Goal: Task Accomplishment & Management: Complete application form

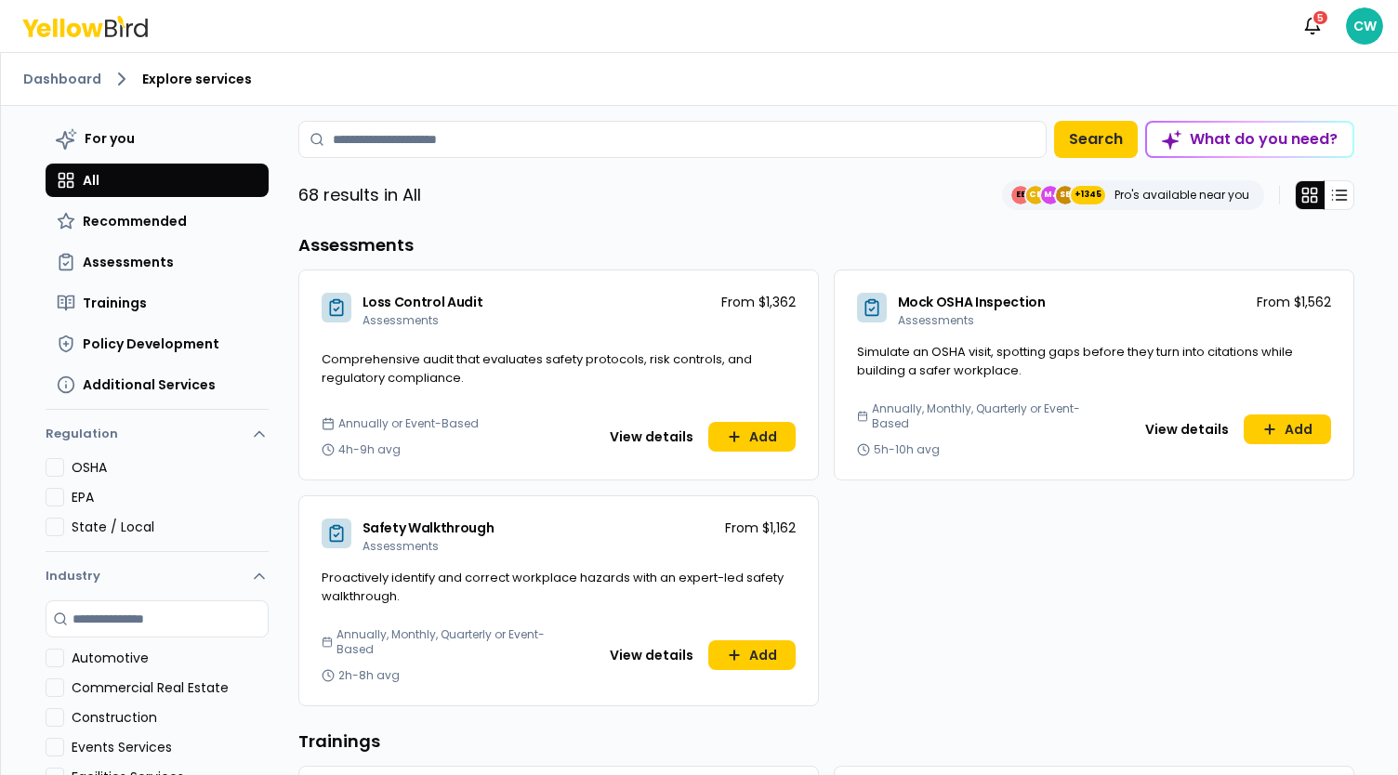
click at [78, 68] on ol "Dashboard Explore services" at bounding box center [699, 79] width 1352 height 22
click at [75, 83] on link "Dashboard" at bounding box center [62, 79] width 78 height 19
click at [542, 137] on input at bounding box center [672, 139] width 748 height 37
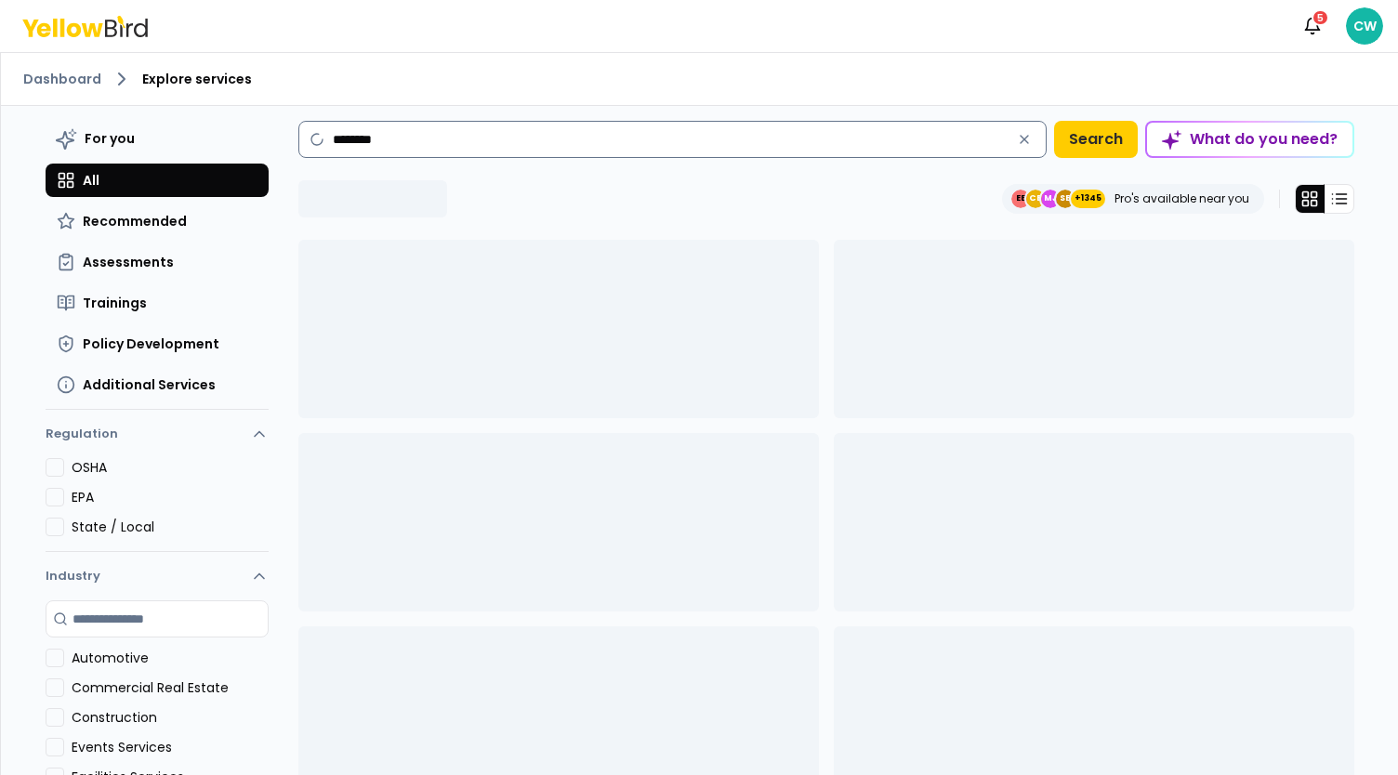
type input "********"
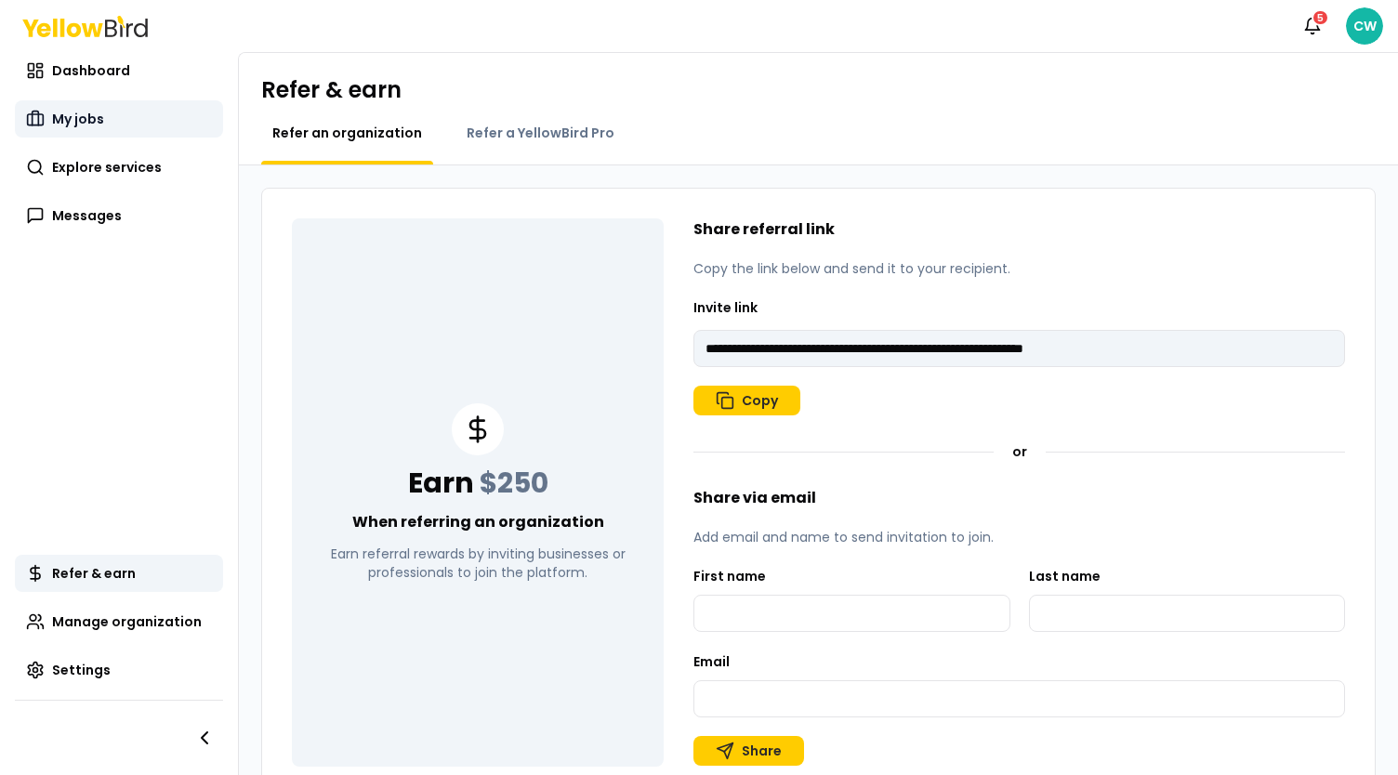
click at [102, 119] on link "My jobs" at bounding box center [119, 118] width 208 height 37
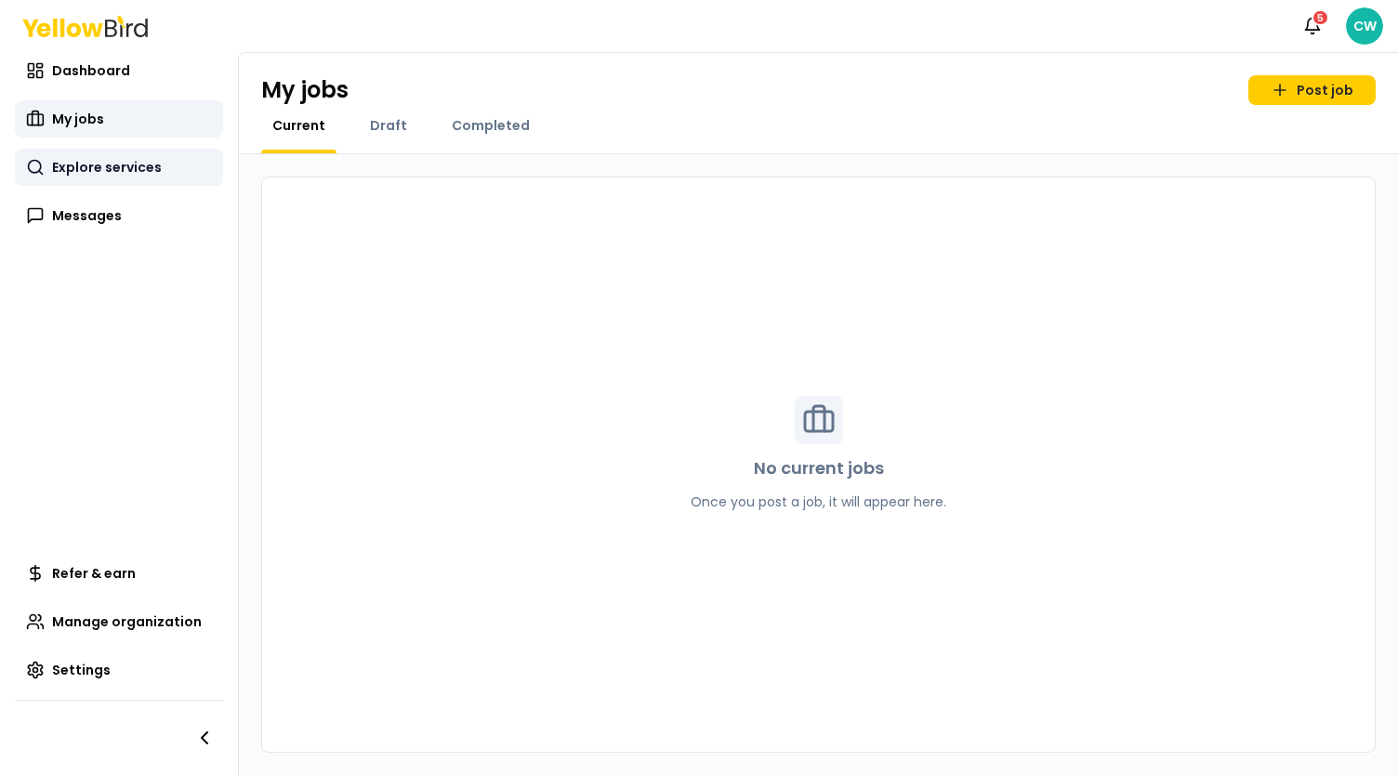
click at [110, 167] on span "Explore services" at bounding box center [107, 167] width 110 height 19
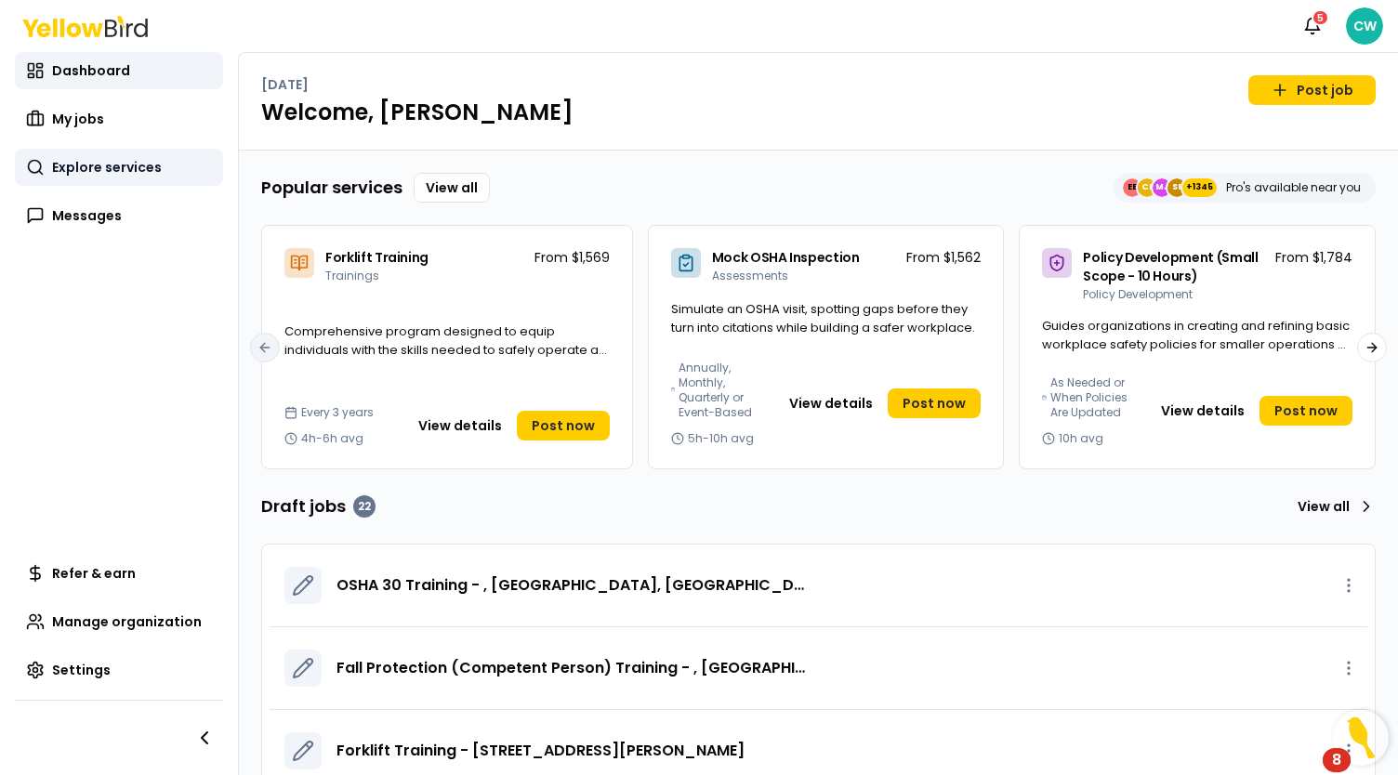
click at [132, 177] on link "Explore services" at bounding box center [119, 167] width 208 height 37
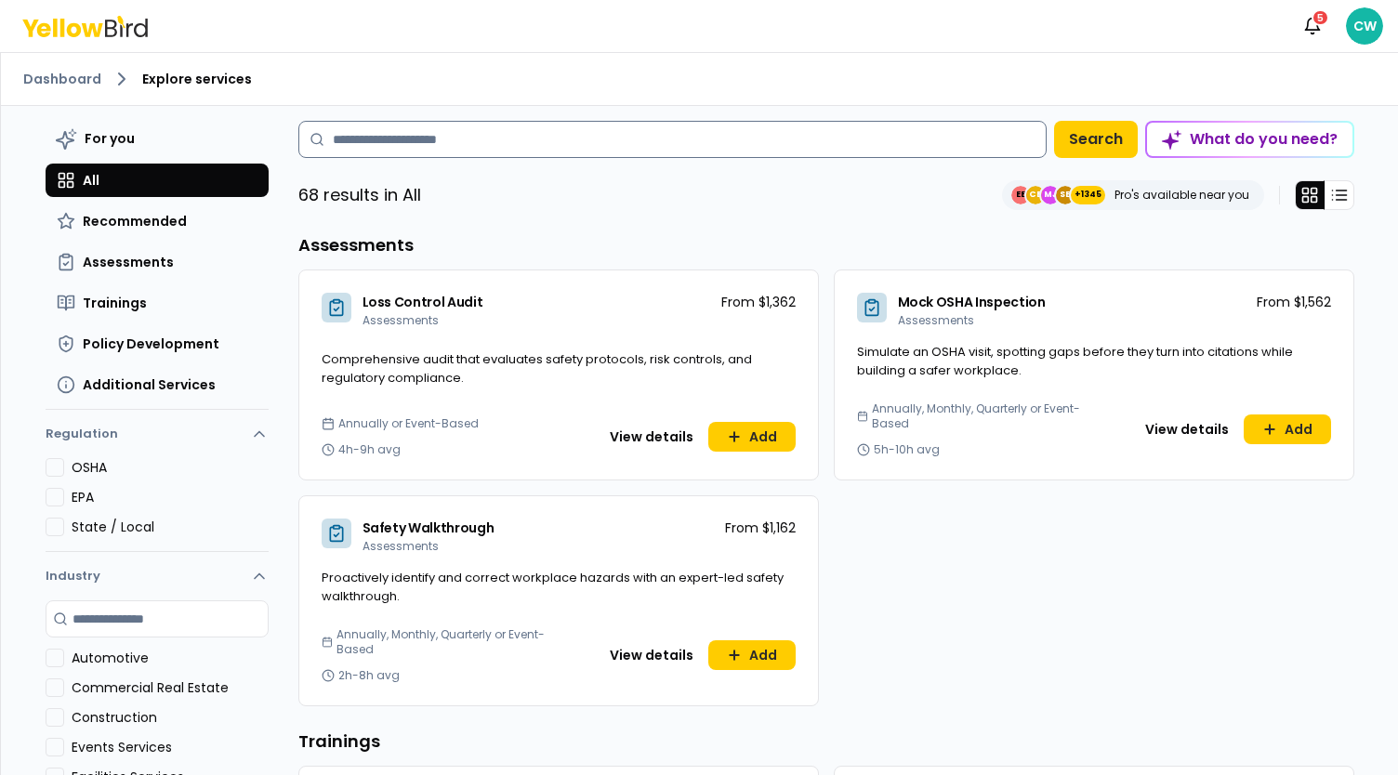
click at [407, 148] on input at bounding box center [672, 139] width 748 height 37
type input "********"
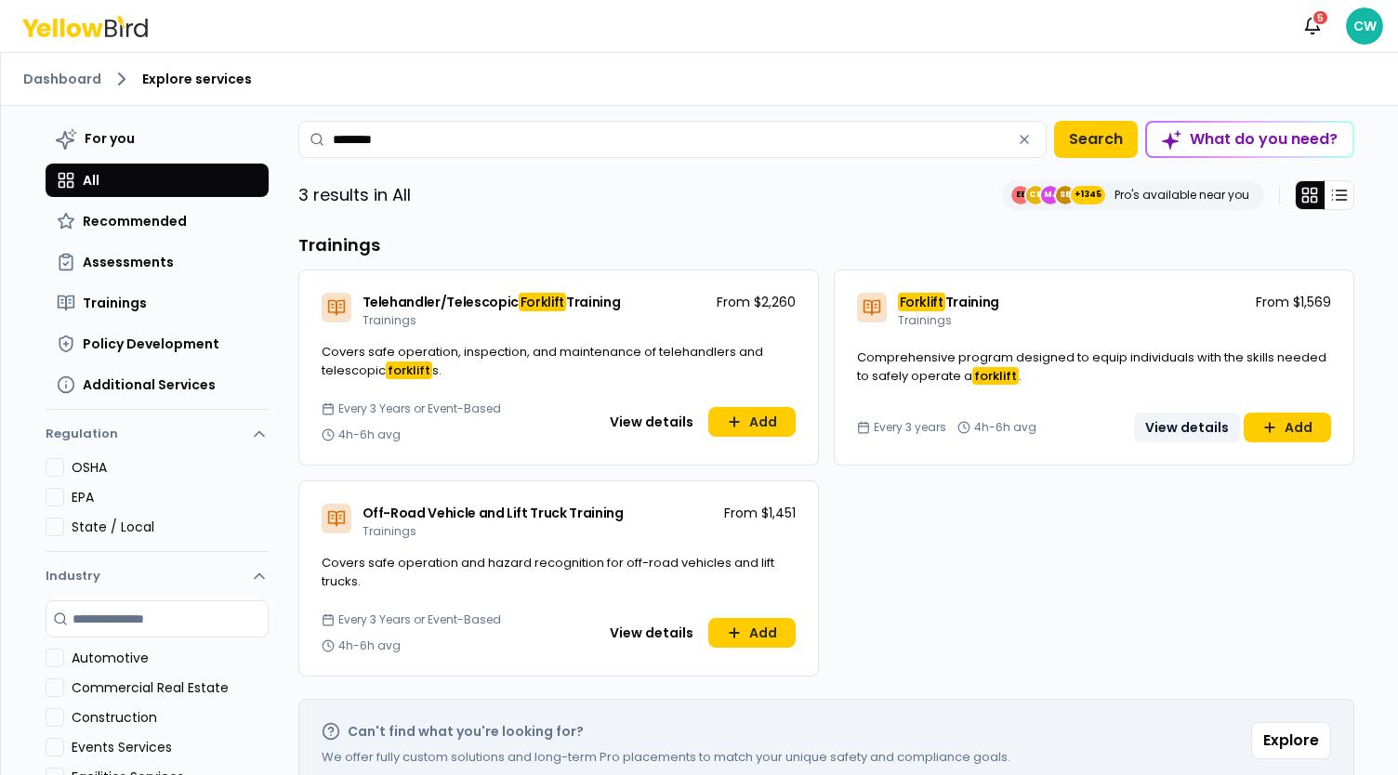
click at [1163, 427] on button "View details" at bounding box center [1187, 428] width 106 height 30
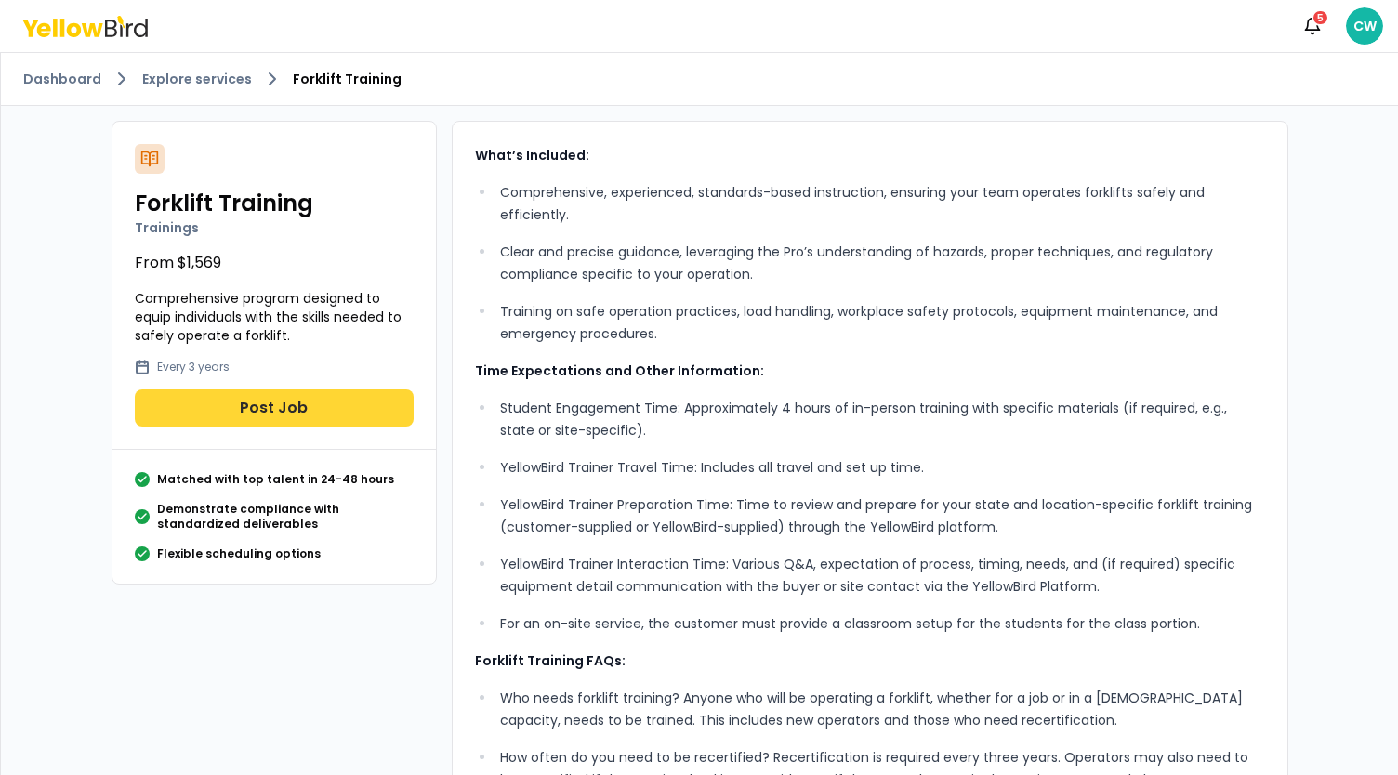
click at [234, 403] on button "Post Job" at bounding box center [274, 407] width 279 height 37
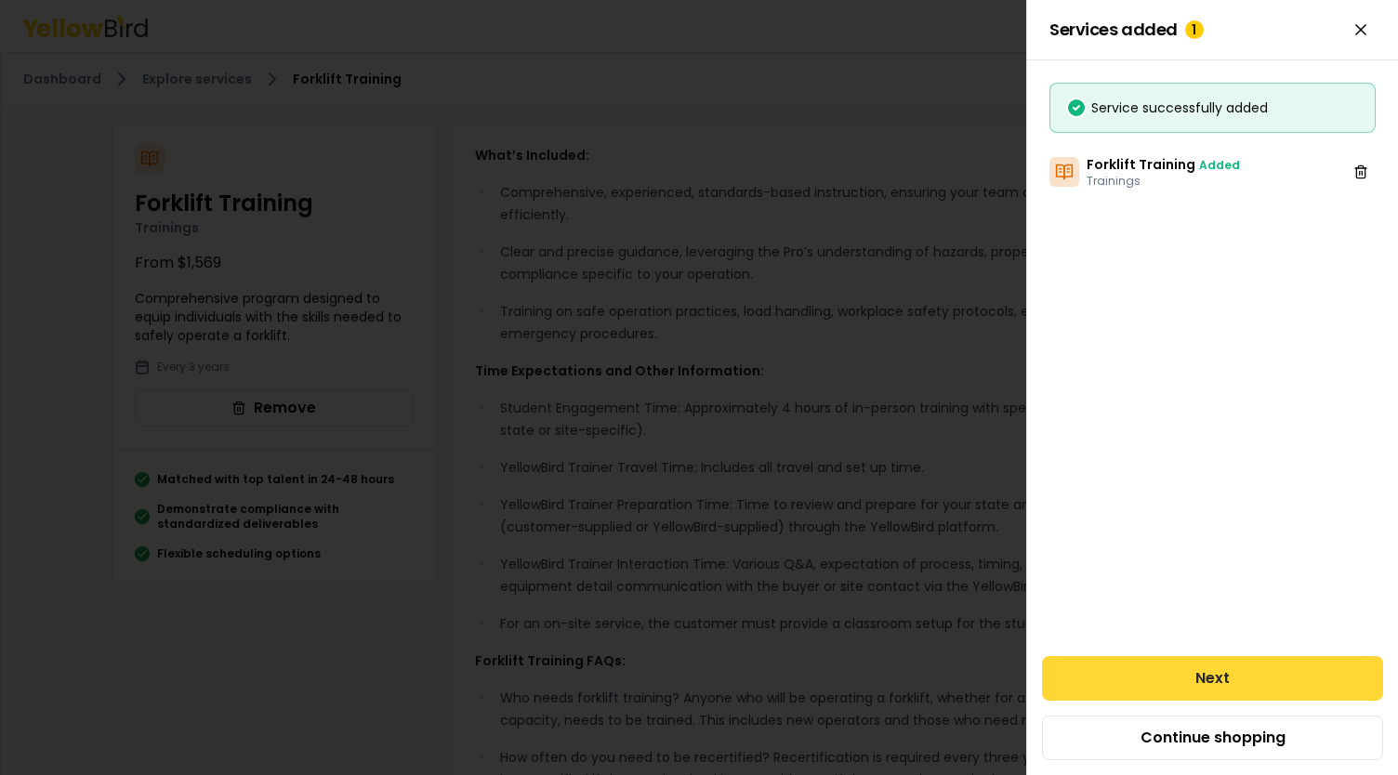
click at [1210, 679] on button "Next" at bounding box center [1212, 678] width 341 height 45
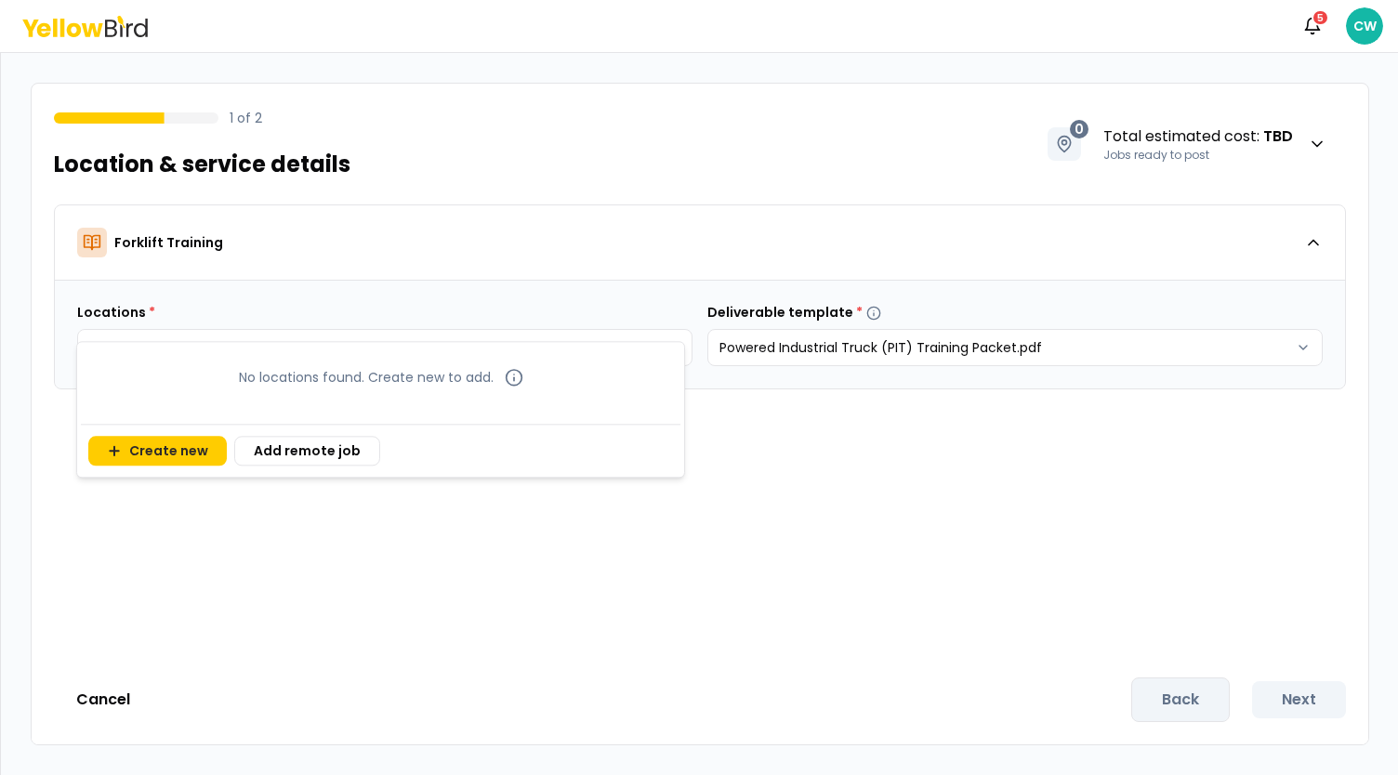
click at [506, 352] on body "Notifications 5 CW 1 of 2 Location & service details 0 Total estimated cost : T…" at bounding box center [699, 387] width 1398 height 775
click at [861, 362] on html "Notifications 5 CW 1 of 2 Location & service details 0 Total estimated cost : T…" at bounding box center [699, 387] width 1398 height 775
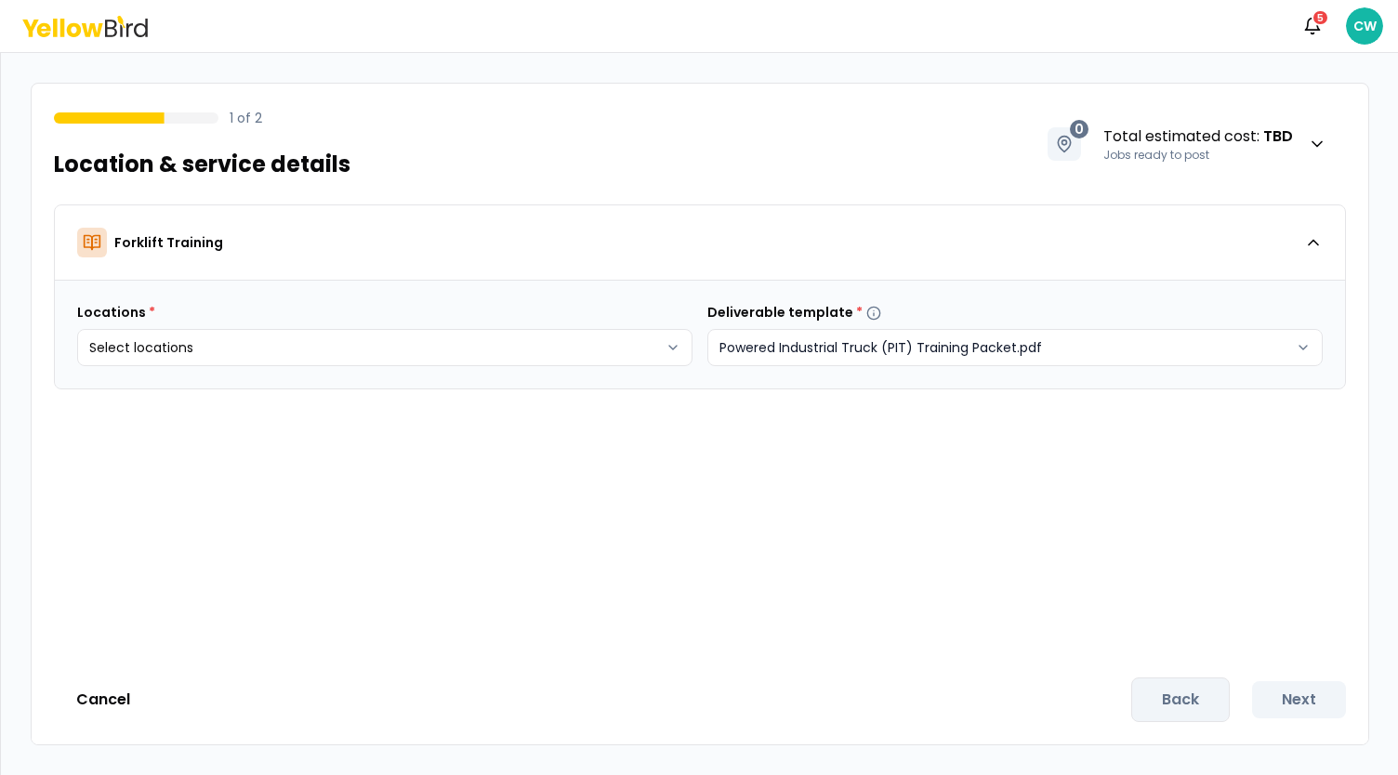
click at [874, 348] on html "Notifications 5 CW 1 of 2 Location & service details 0 Total estimated cost : T…" at bounding box center [699, 387] width 1398 height 775
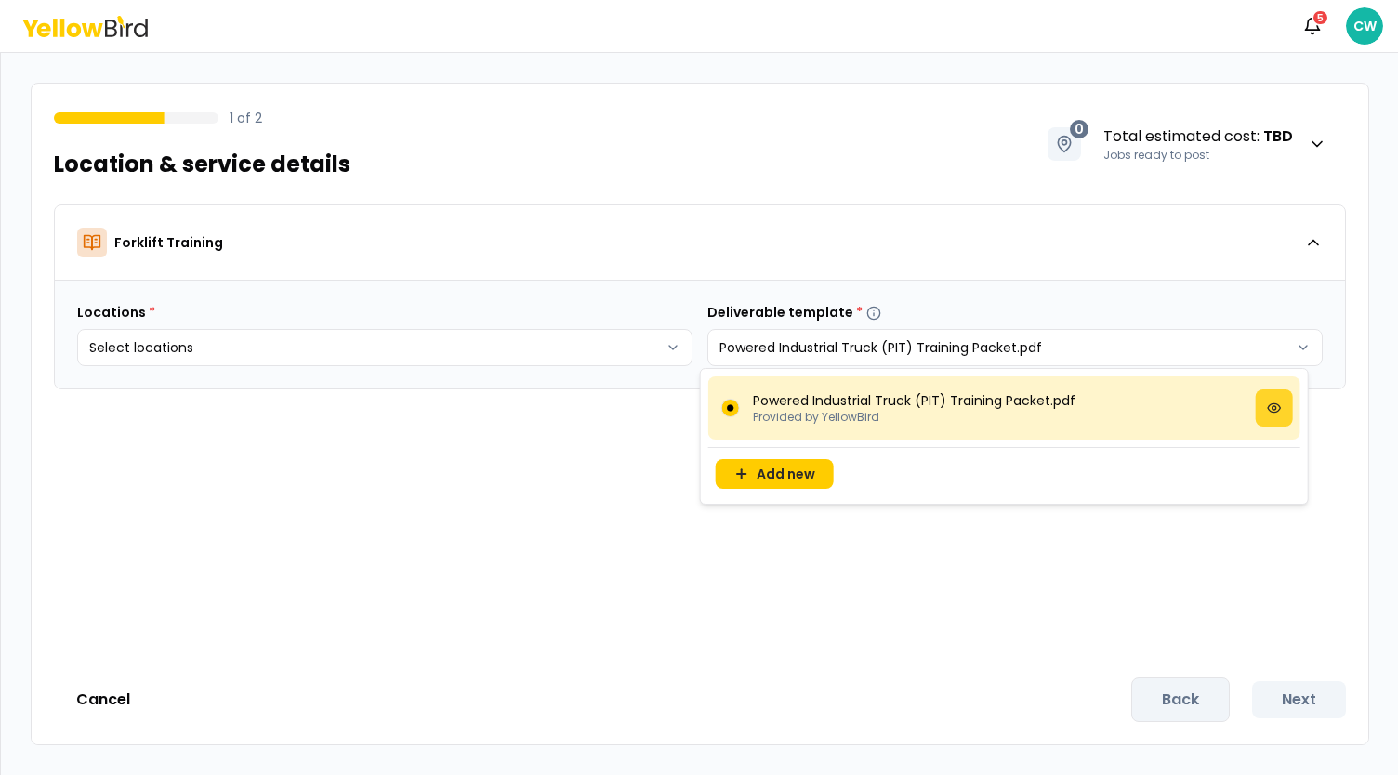
click at [1284, 412] on button at bounding box center [1273, 407] width 37 height 37
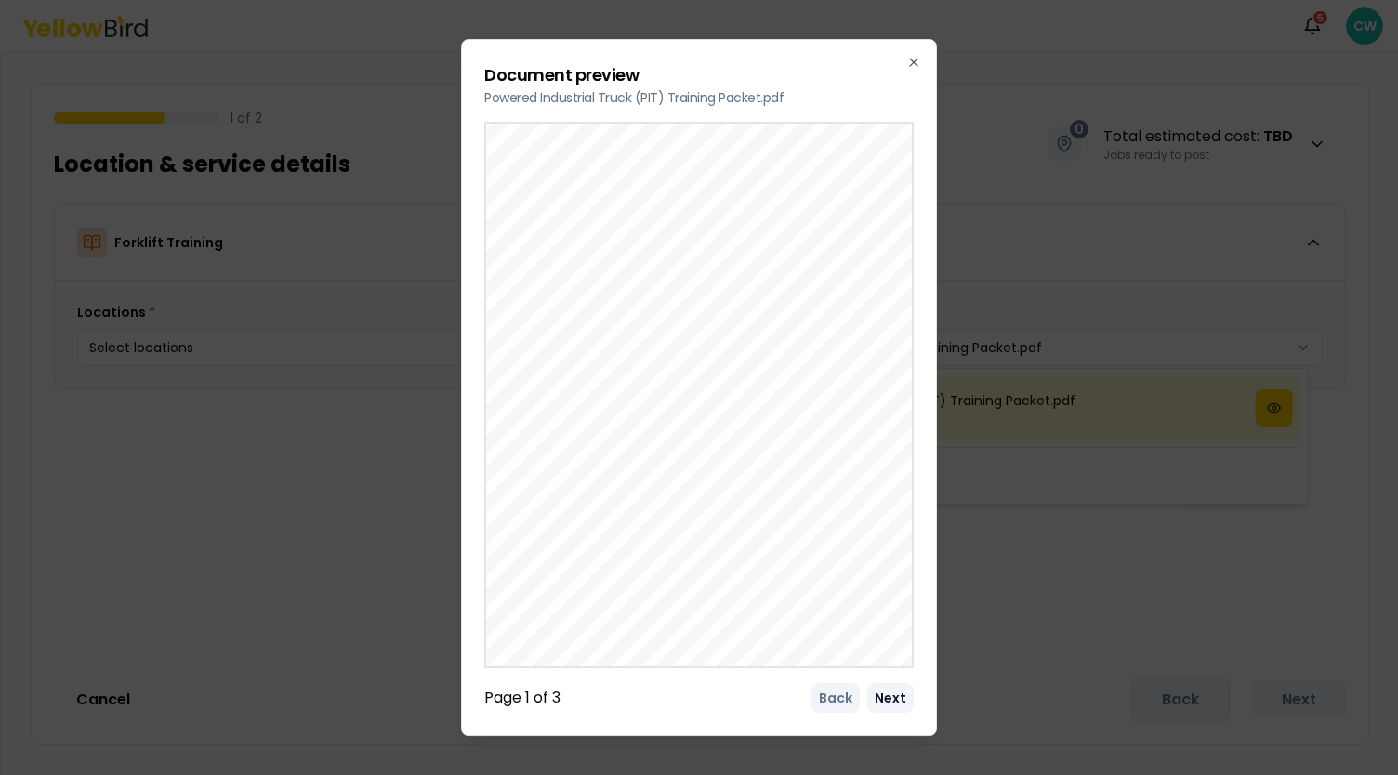
click at [896, 709] on button "Next" at bounding box center [890, 698] width 46 height 30
click at [896, 710] on button "Next" at bounding box center [890, 698] width 46 height 30
click at [896, 711] on div "Back Next" at bounding box center [862, 698] width 102 height 30
click at [914, 59] on icon "button" at bounding box center [913, 62] width 7 height 7
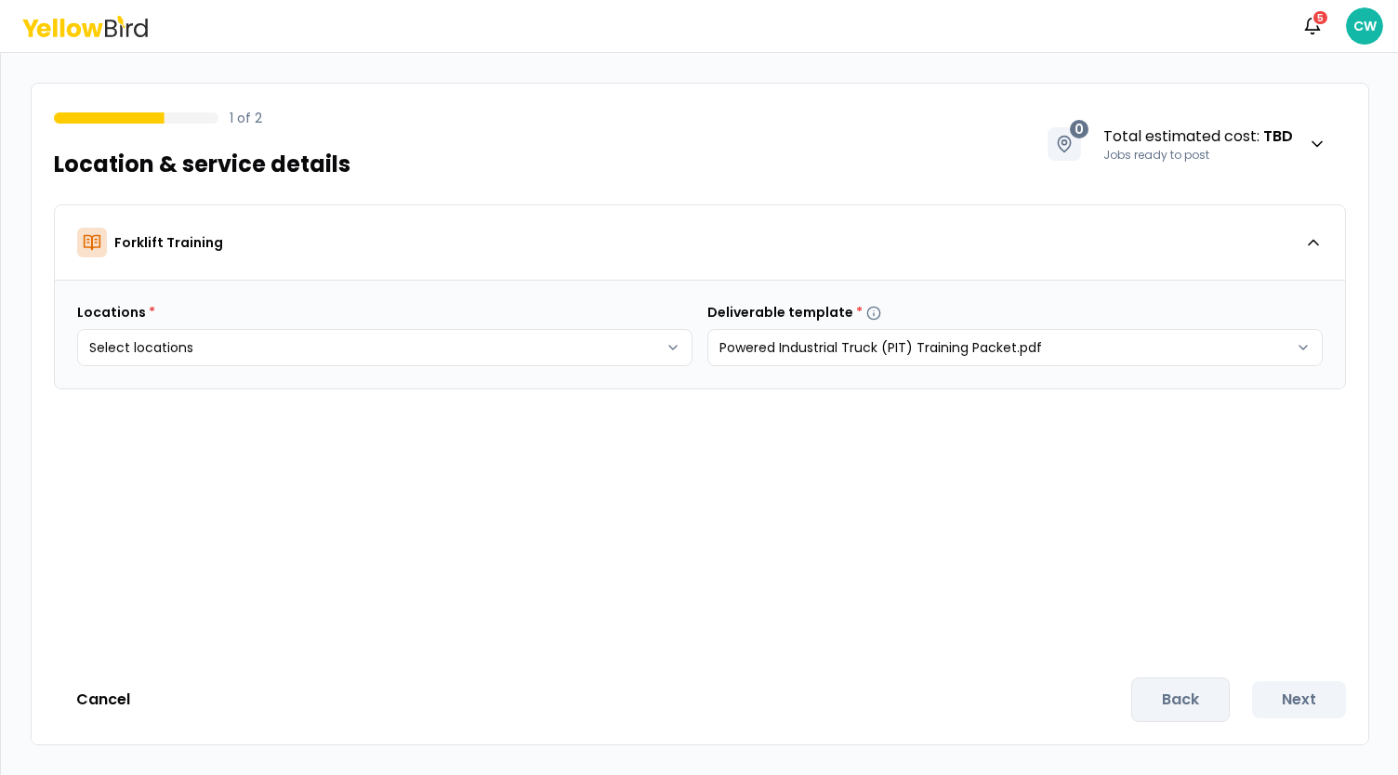
click at [558, 443] on html "Notifications 5 CW 1 of 2 Location & service details 0 Total estimated cost : T…" at bounding box center [699, 387] width 1398 height 775
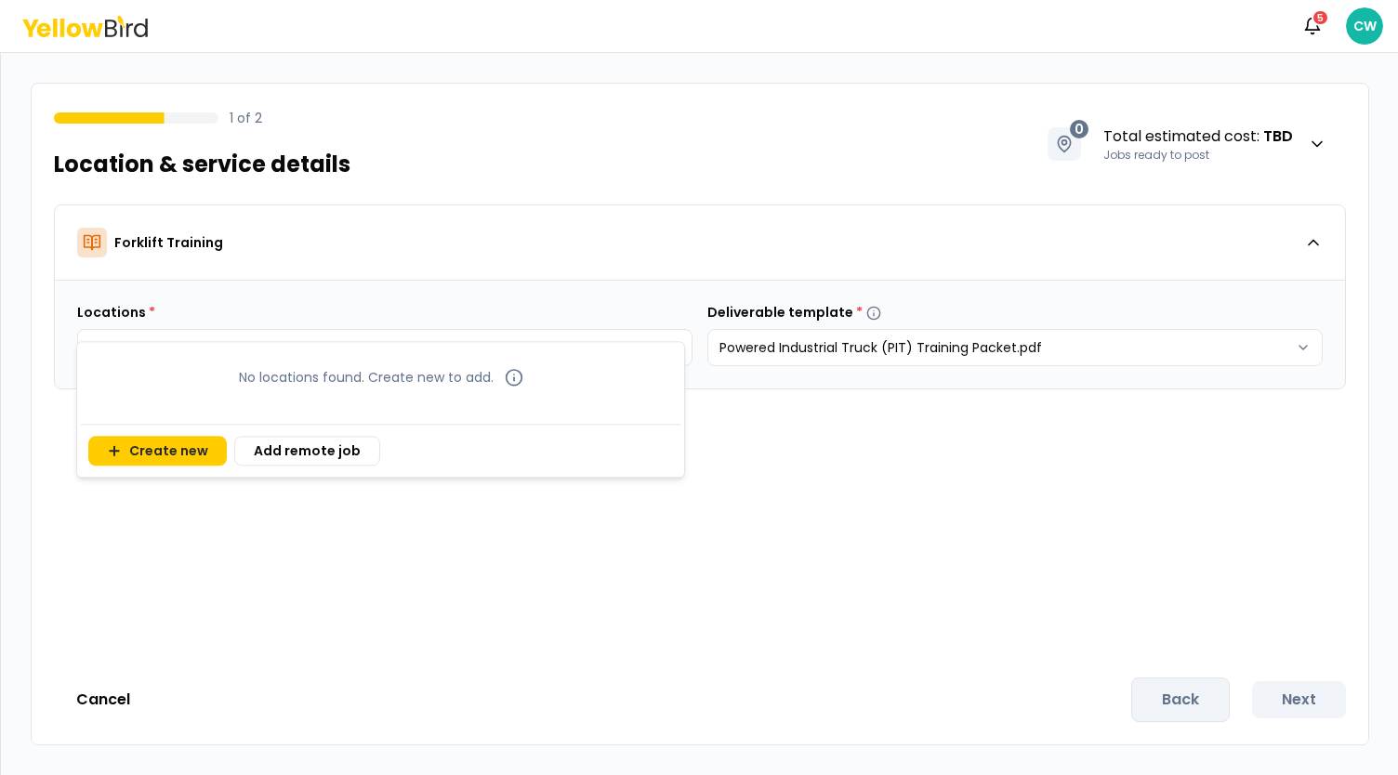
click at [465, 353] on body "Notifications 5 CW 1 of 2 Location & service details 0 Total estimated cost : T…" at bounding box center [699, 387] width 1398 height 775
click at [167, 450] on button "Create new" at bounding box center [157, 451] width 138 height 30
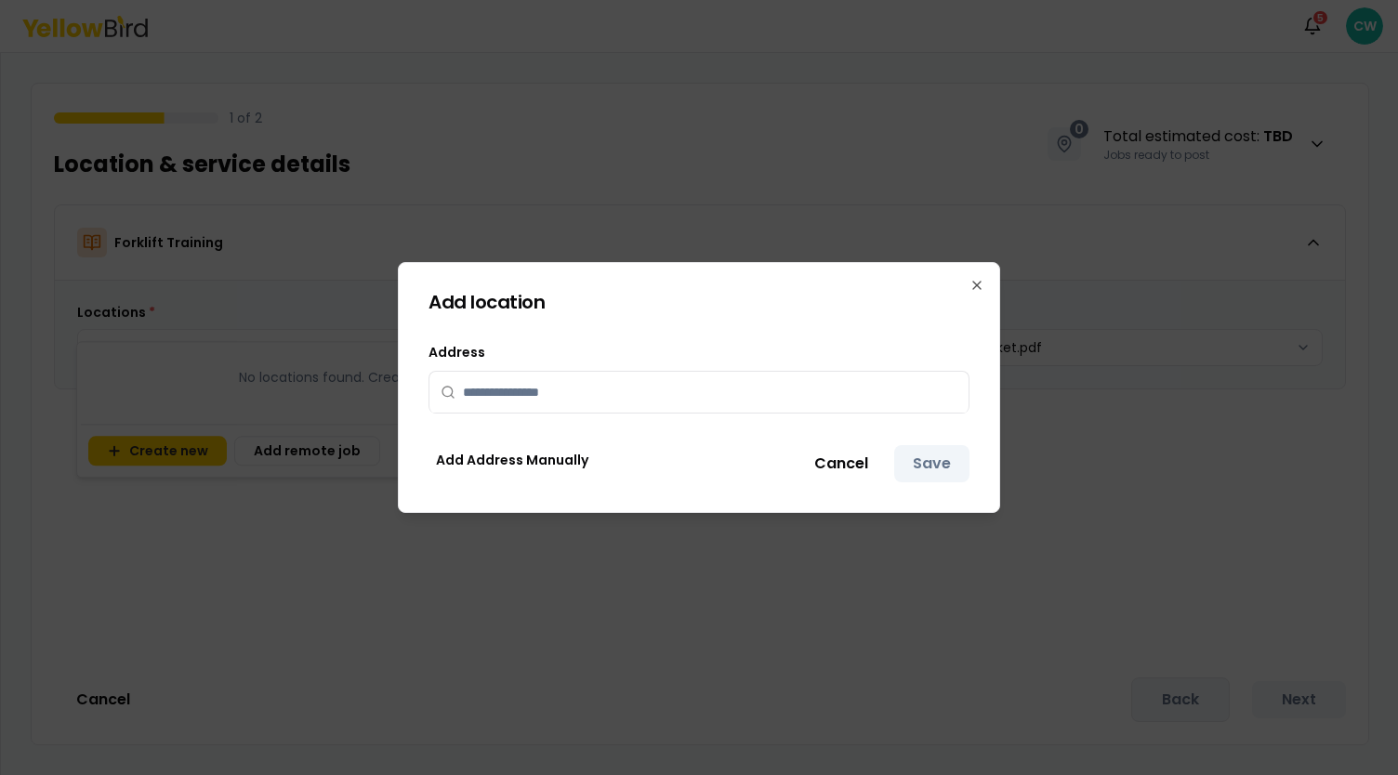
click at [595, 400] on input "text" at bounding box center [710, 392] width 494 height 41
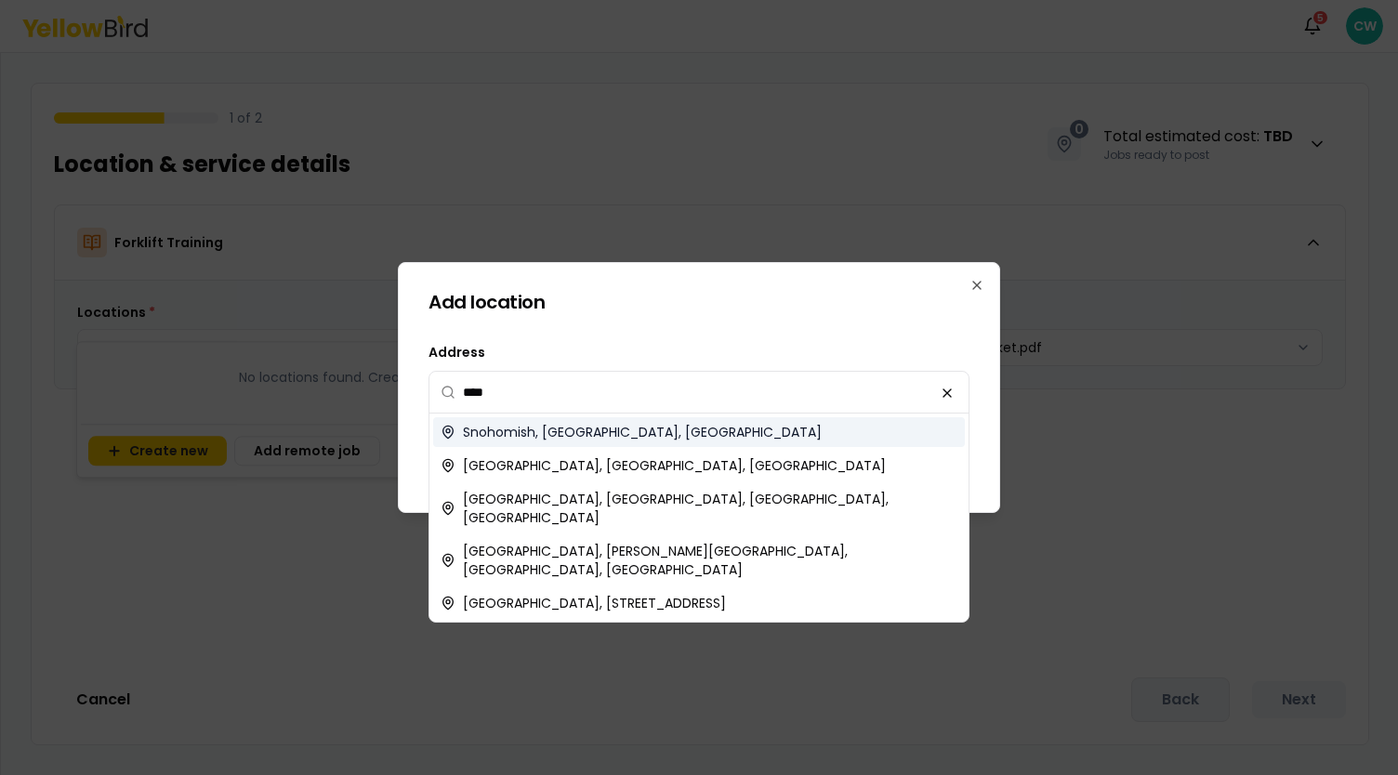
click at [600, 422] on div "Snohomish, [GEOGRAPHIC_DATA], [GEOGRAPHIC_DATA]" at bounding box center [699, 432] width 532 height 30
type input "**********"
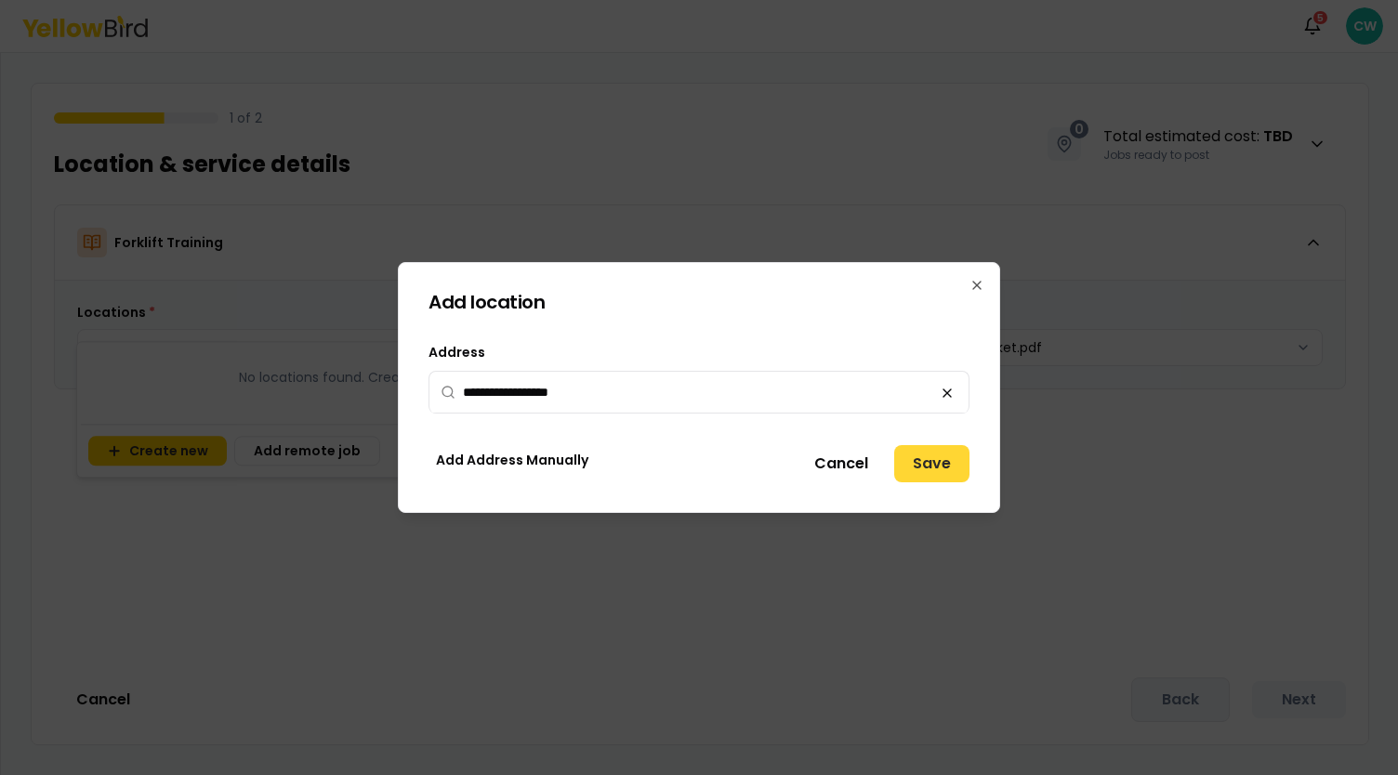
click at [946, 471] on button "Save" at bounding box center [931, 463] width 75 height 37
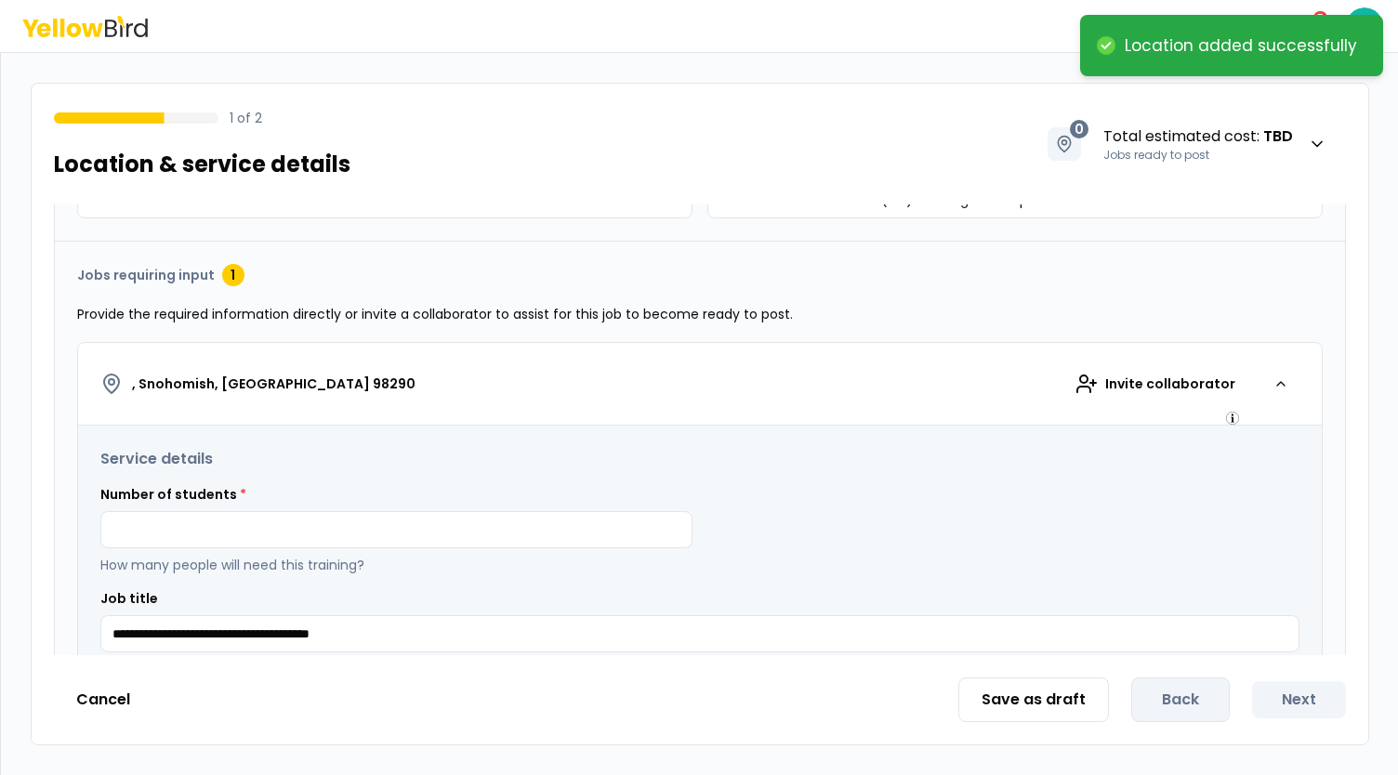
scroll to position [186, 0]
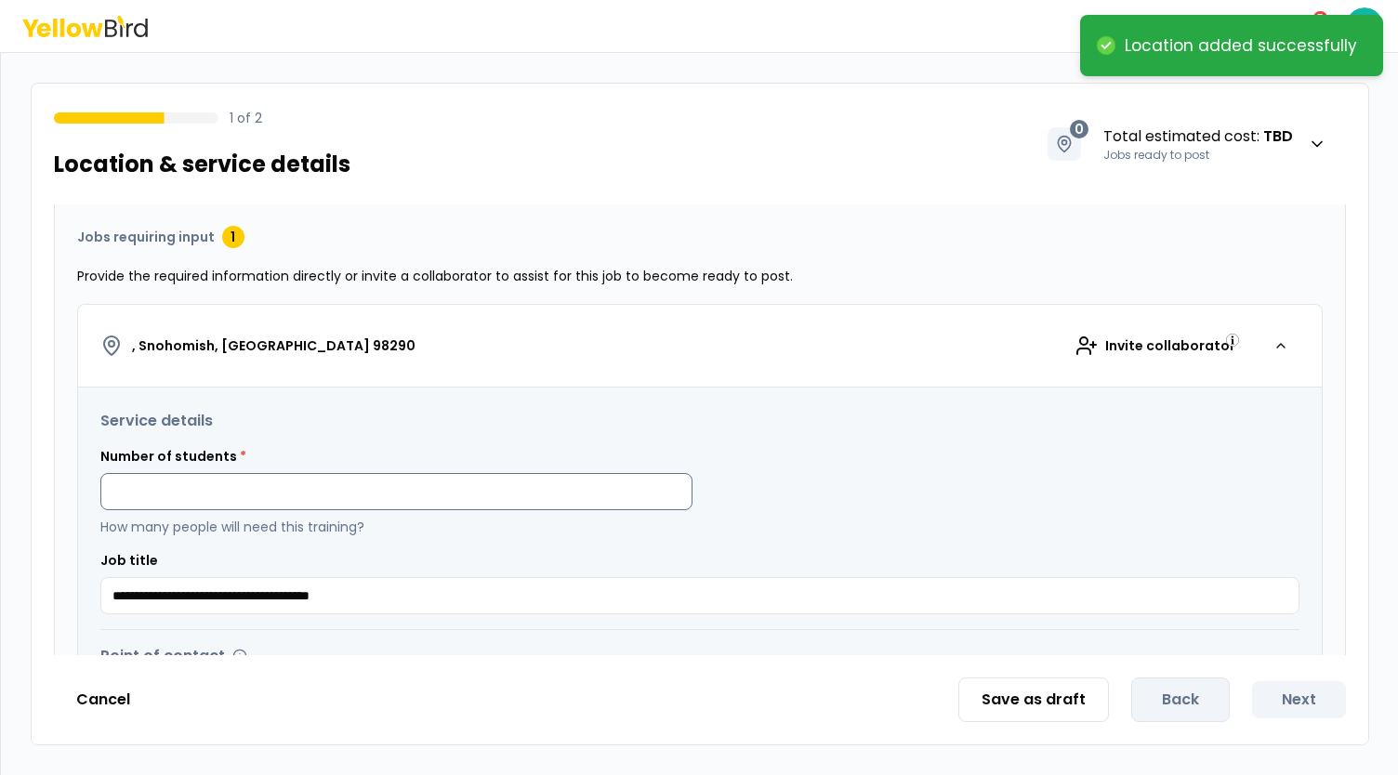
click at [325, 493] on input at bounding box center [396, 491] width 592 height 37
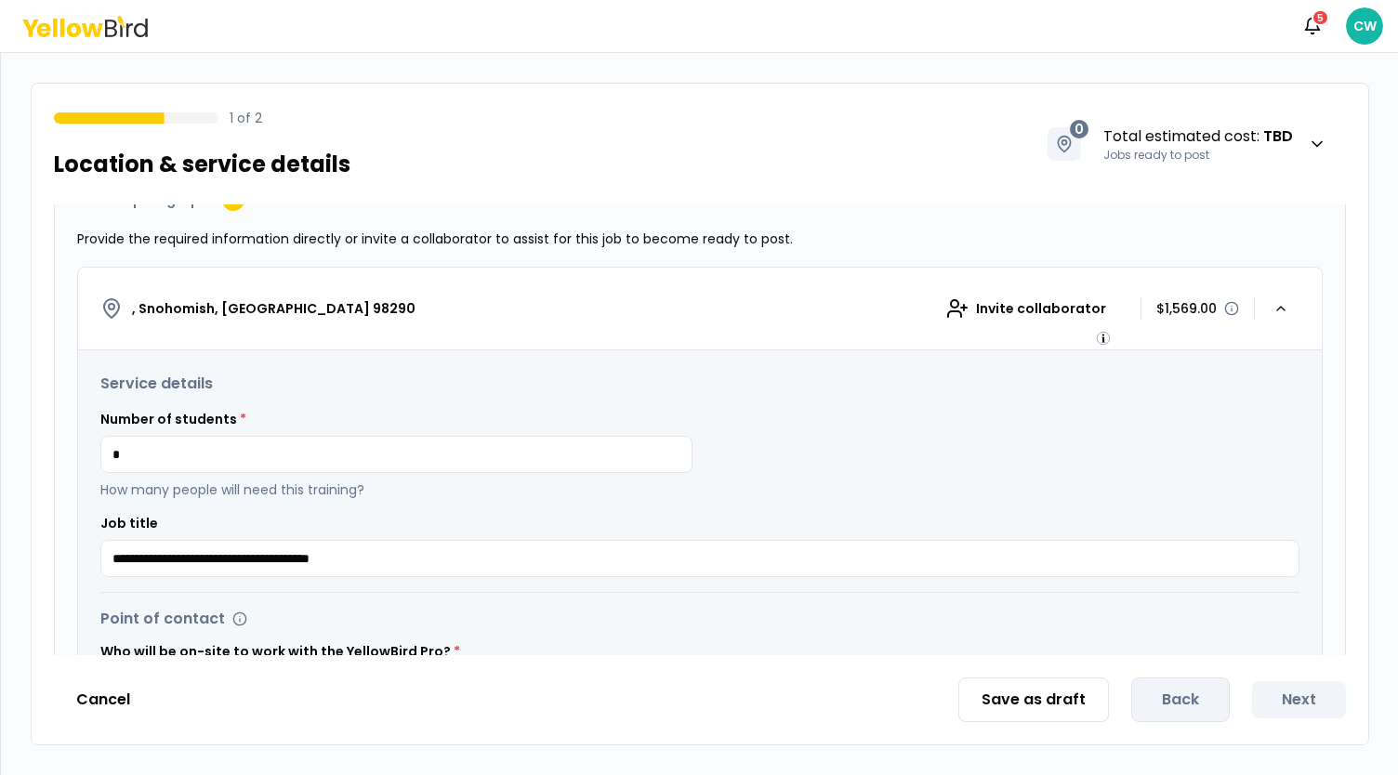
scroll to position [372, 0]
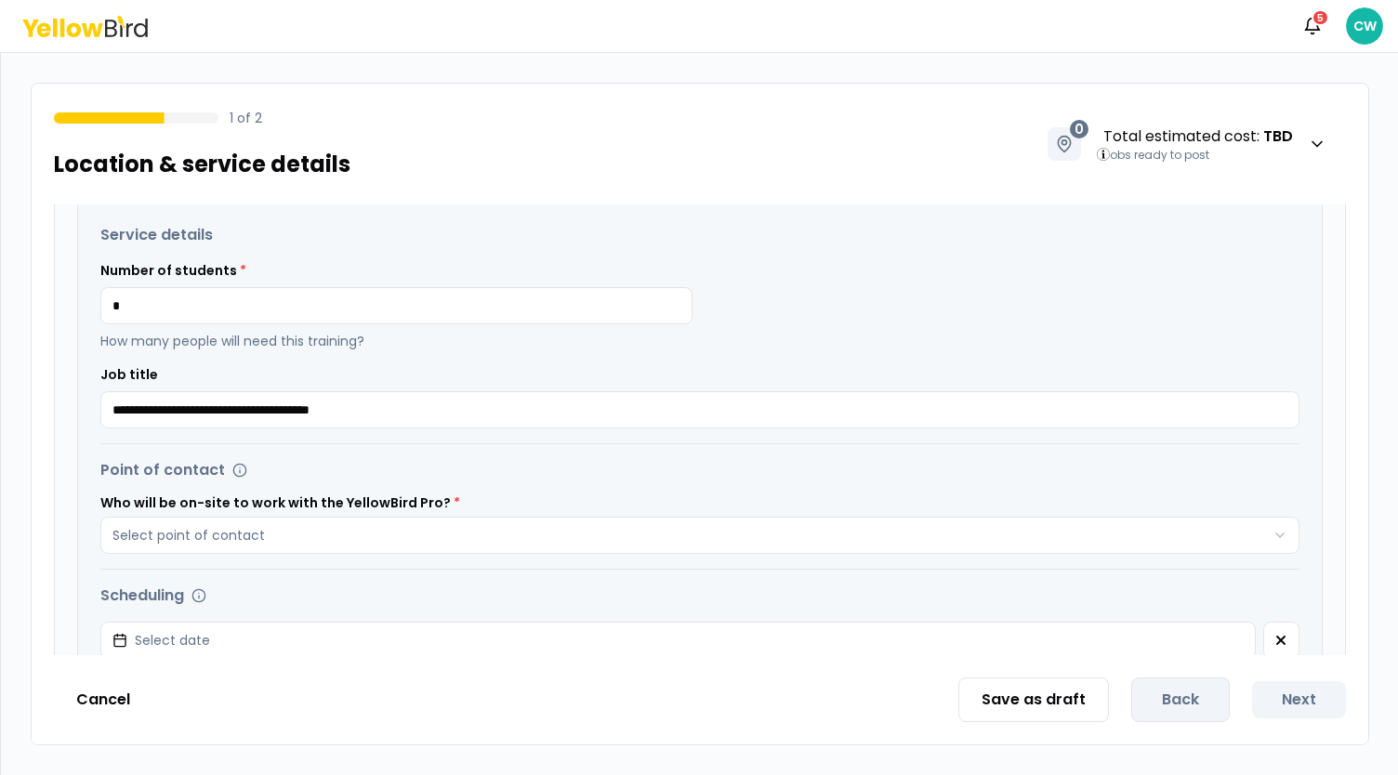
drag, startPoint x: 77, startPoint y: 289, endPoint x: 52, endPoint y: 289, distance: 25.1
click at [52, 289] on div "**********" at bounding box center [700, 429] width 1336 height 451
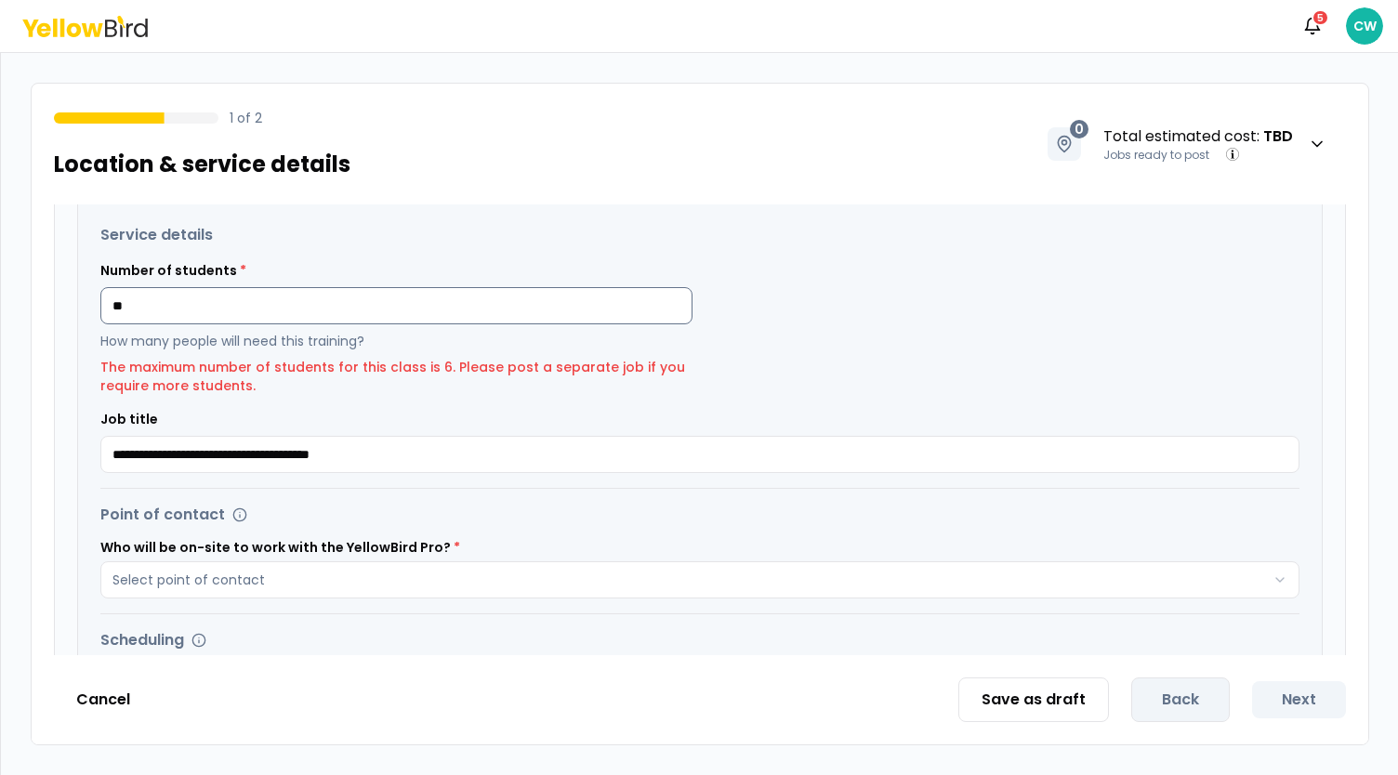
drag, startPoint x: 175, startPoint y: 301, endPoint x: 114, endPoint y: 299, distance: 60.4
click at [114, 299] on input "**" at bounding box center [396, 305] width 592 height 37
type input "*"
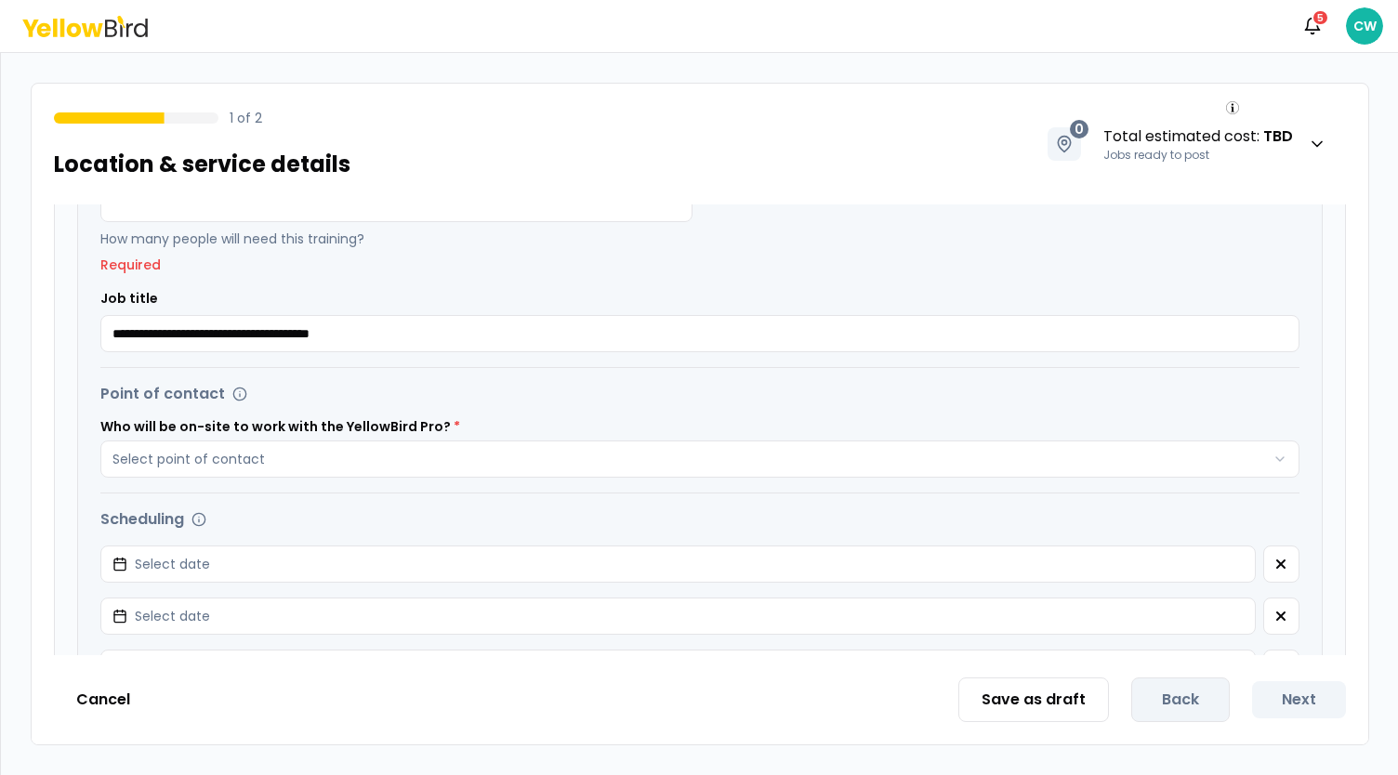
scroll to position [558, 0]
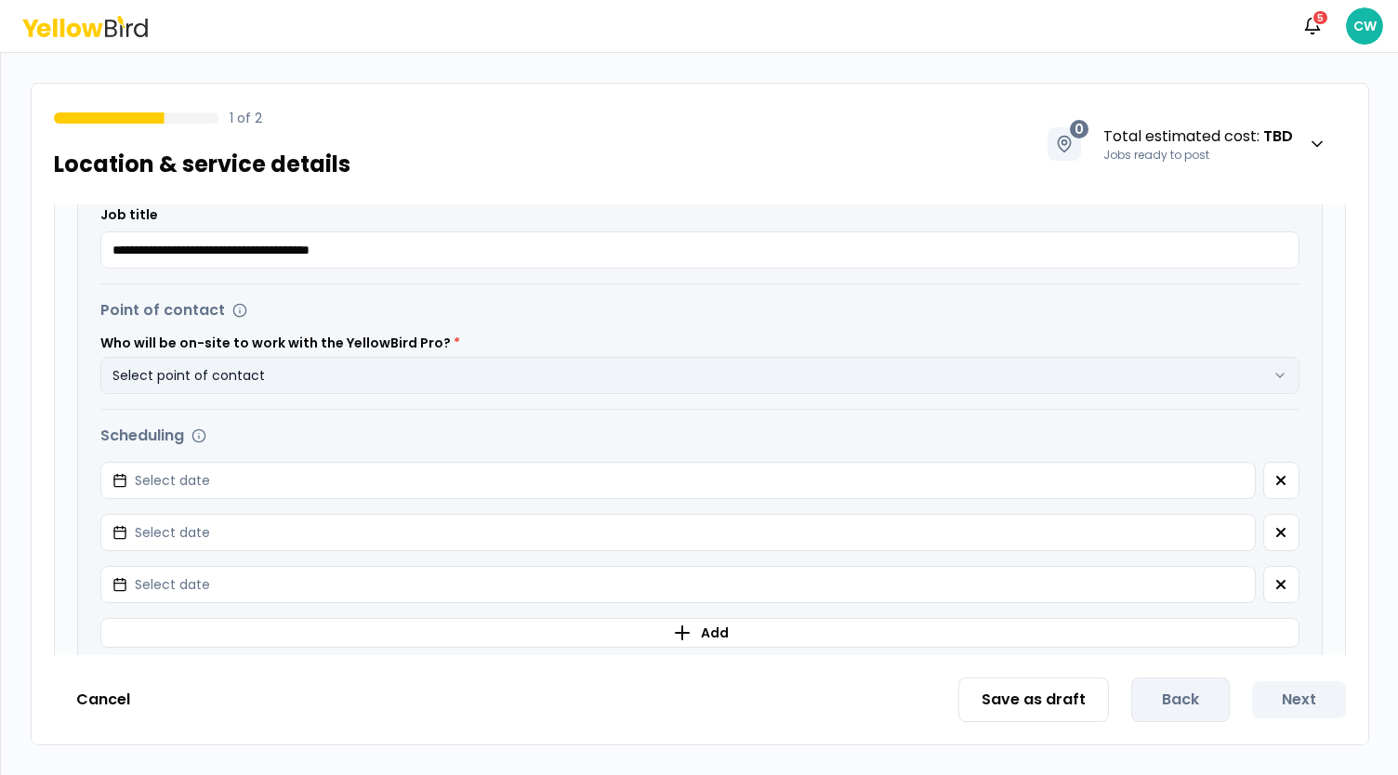
click at [310, 373] on button "Select point of contact" at bounding box center [699, 375] width 1199 height 37
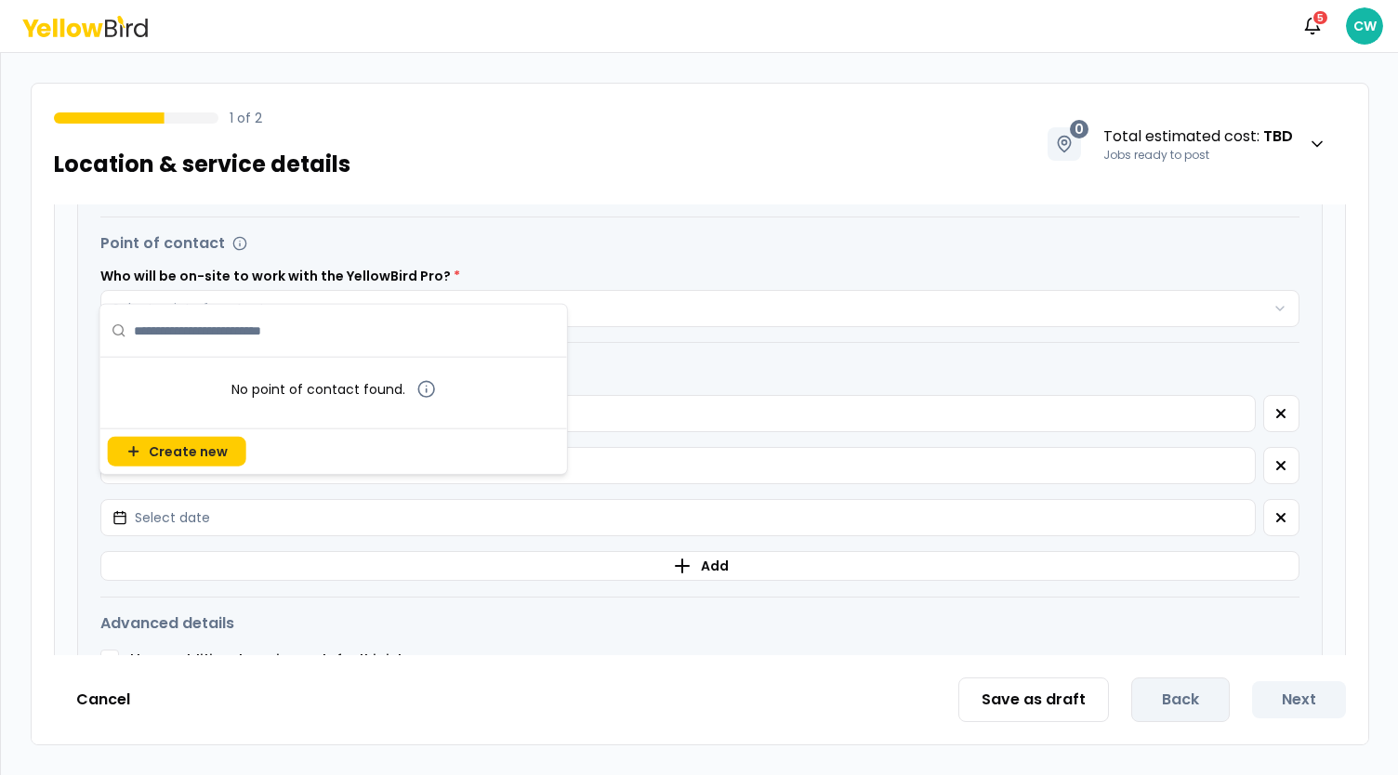
scroll to position [650, 0]
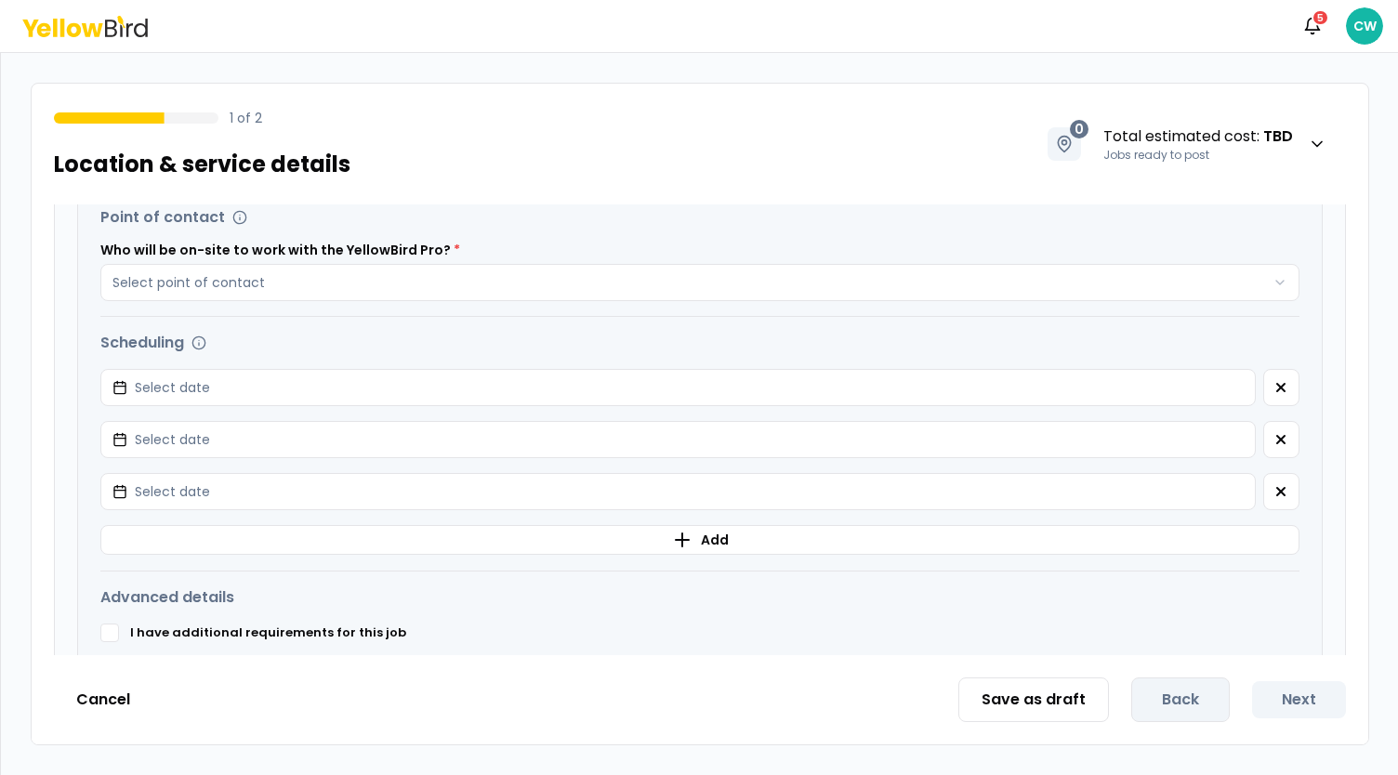
click at [682, 381] on button "Select date" at bounding box center [677, 387] width 1155 height 37
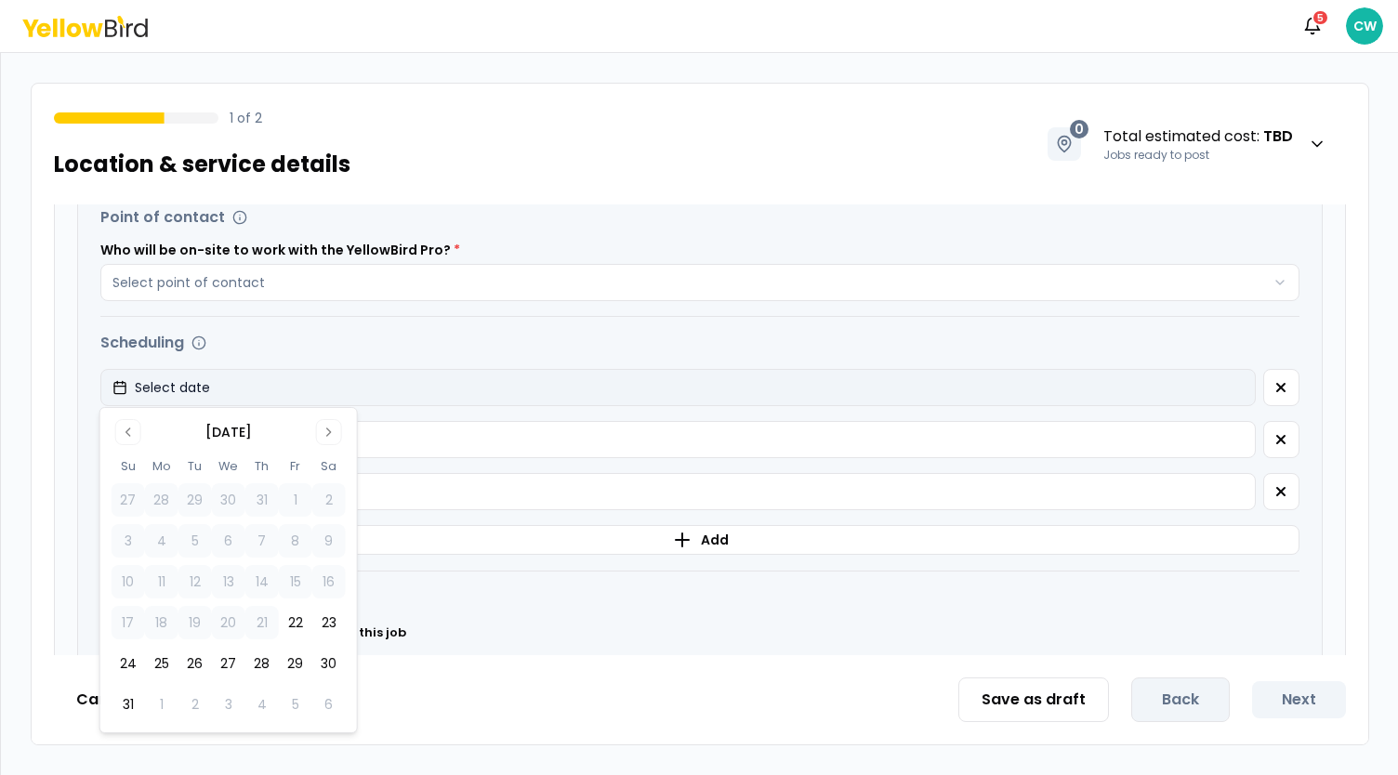
click at [521, 369] on button "Select date" at bounding box center [677, 387] width 1155 height 37
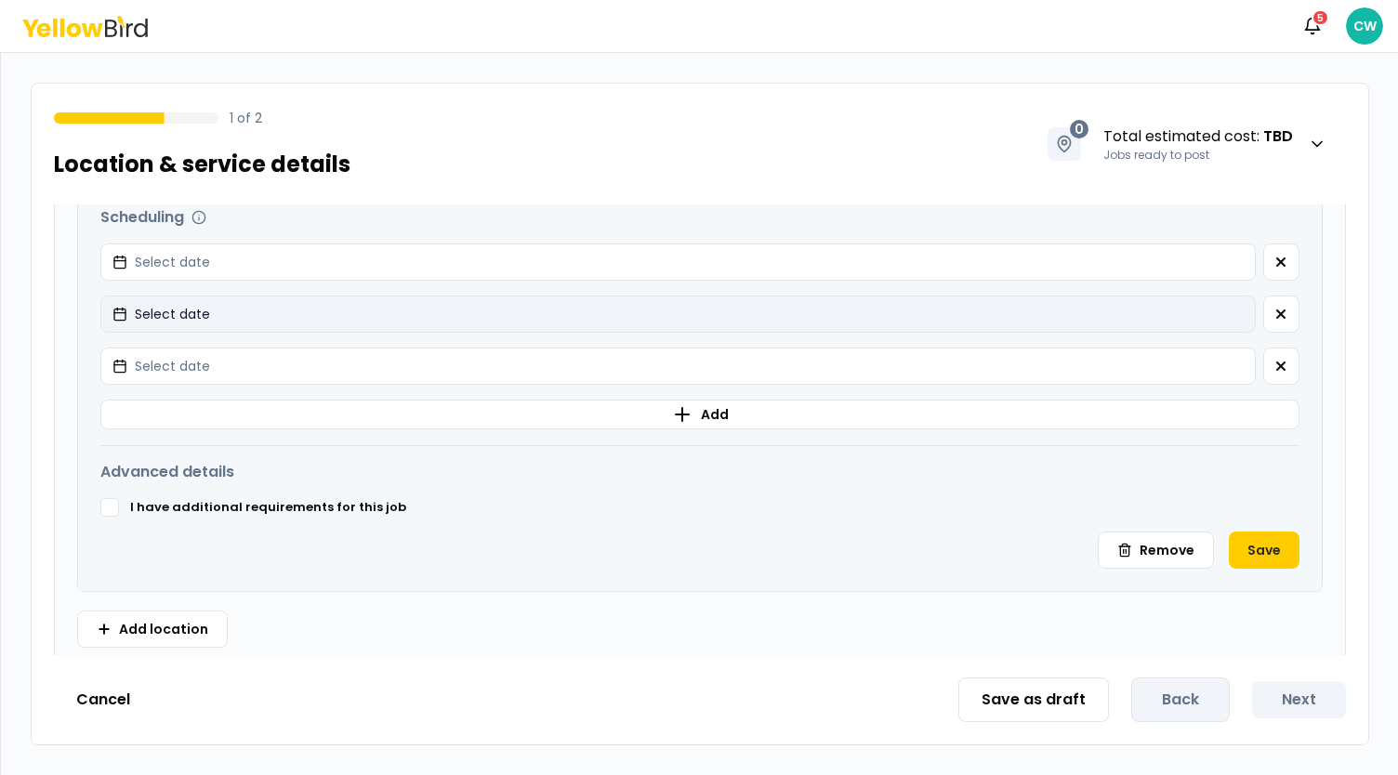
scroll to position [788, 0]
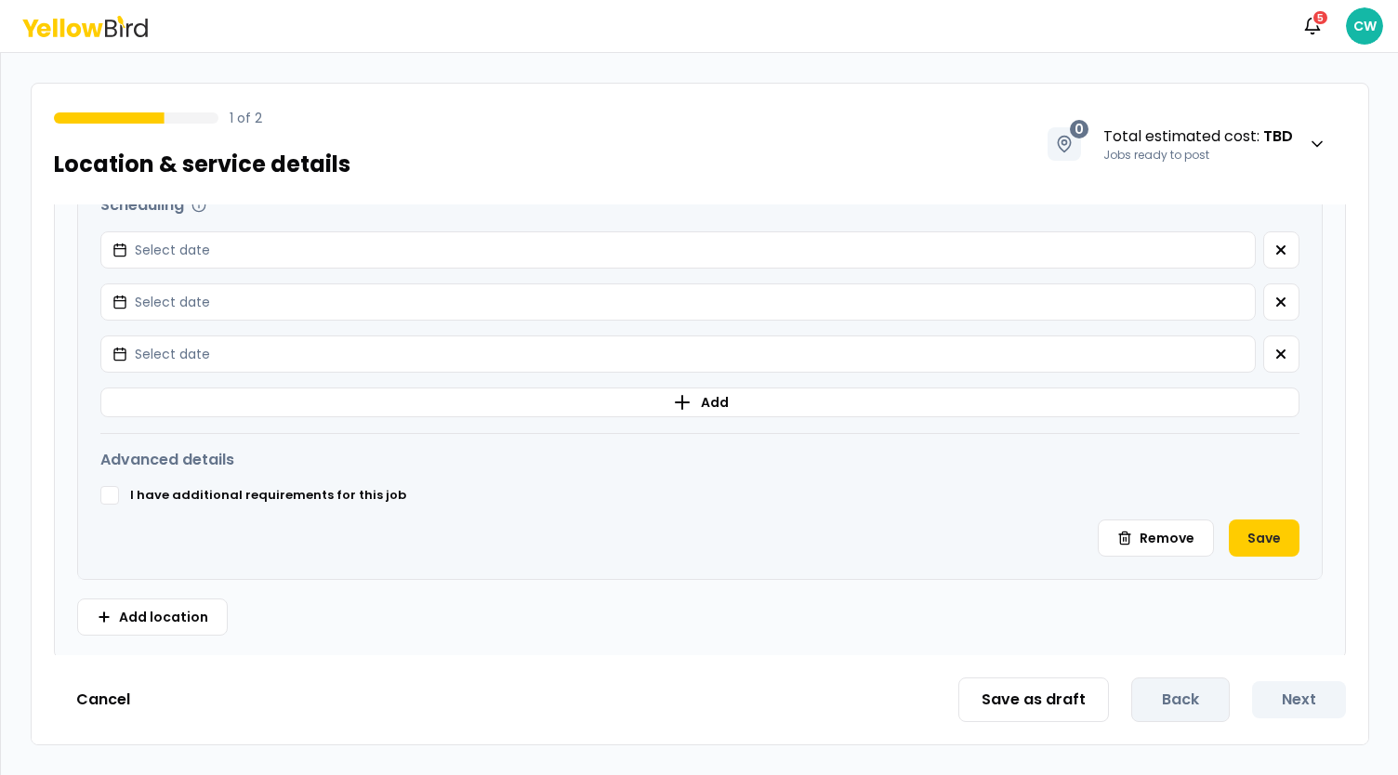
click at [110, 486] on button "I have additional requirements for this job" at bounding box center [109, 495] width 19 height 19
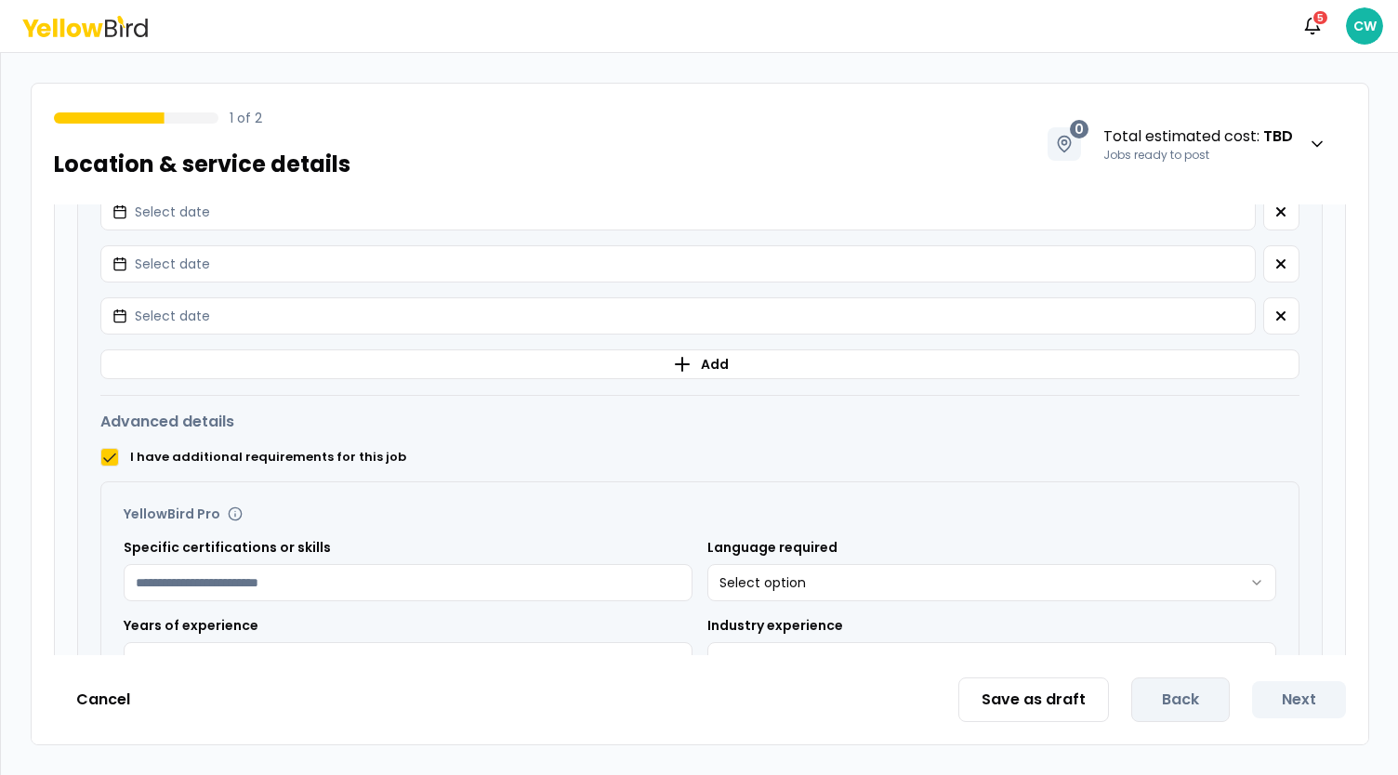
scroll to position [881, 0]
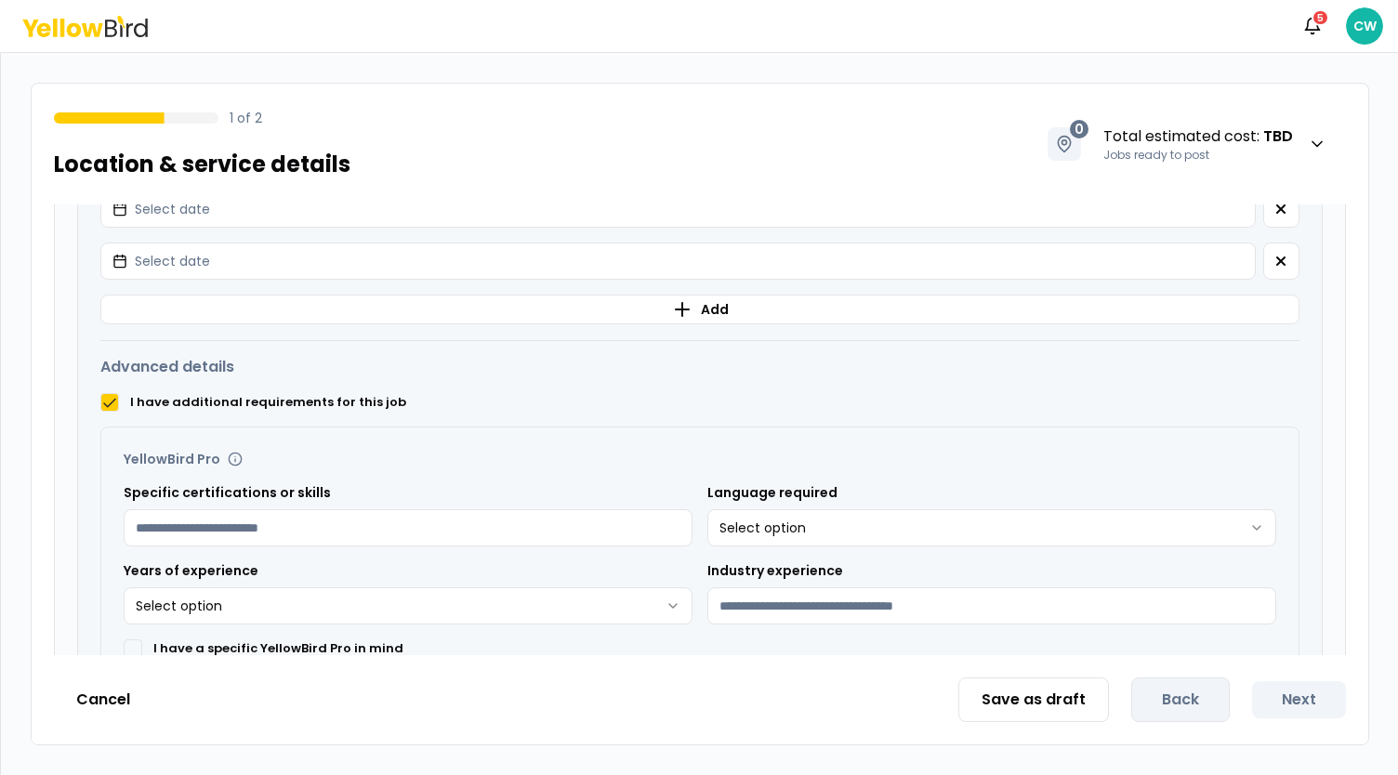
click at [912, 521] on html "**********" at bounding box center [699, 387] width 1398 height 775
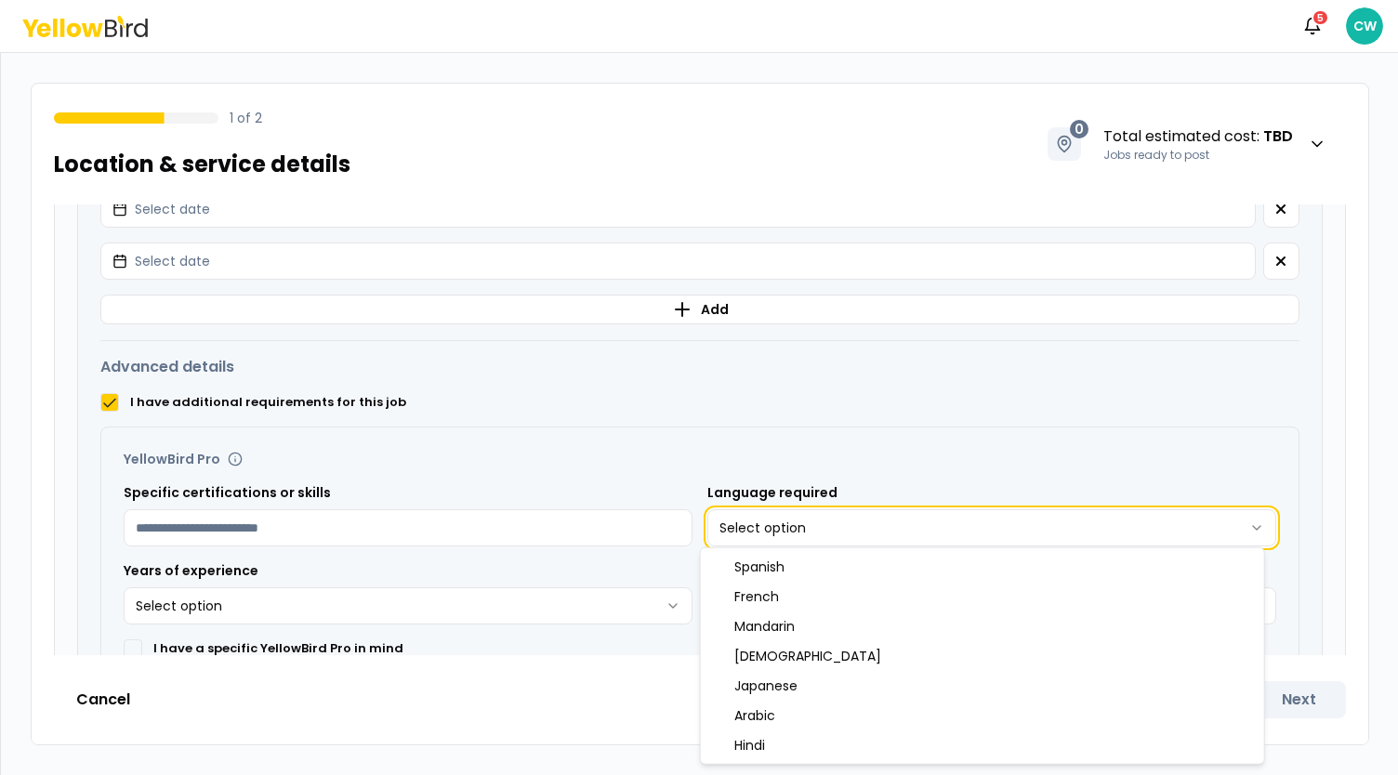
click at [905, 441] on html "**********" at bounding box center [699, 387] width 1398 height 775
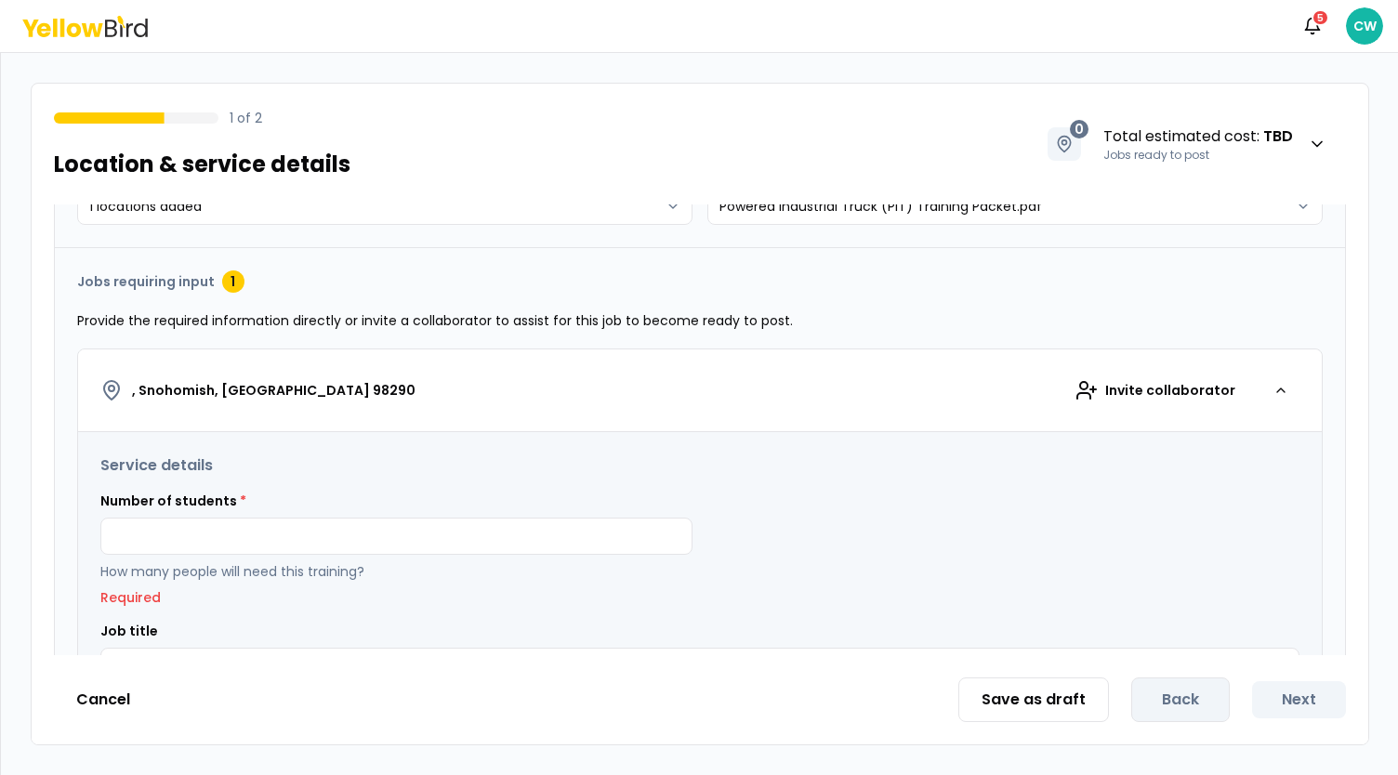
scroll to position [0, 0]
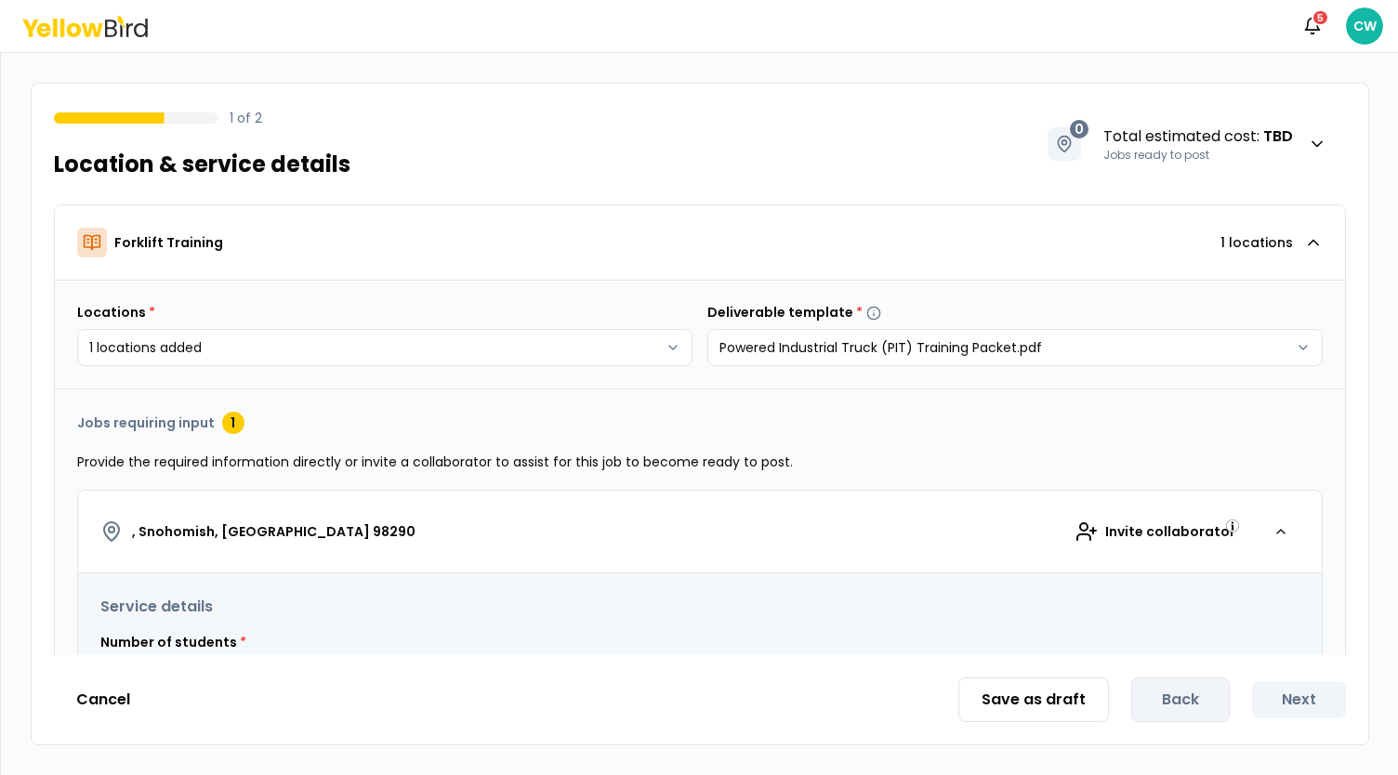
click at [98, 33] on icon at bounding box center [92, 29] width 21 height 14
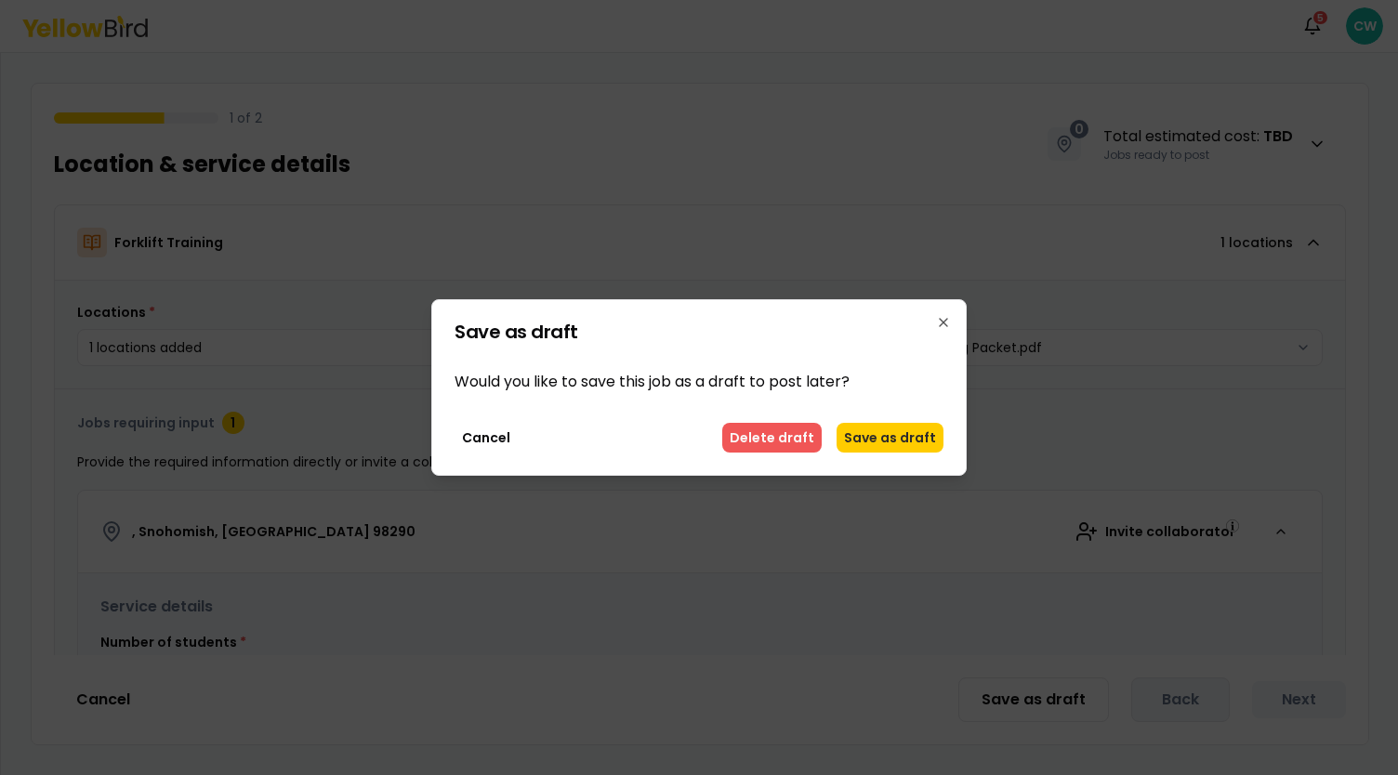
click at [792, 427] on button "Delete draft" at bounding box center [771, 438] width 99 height 30
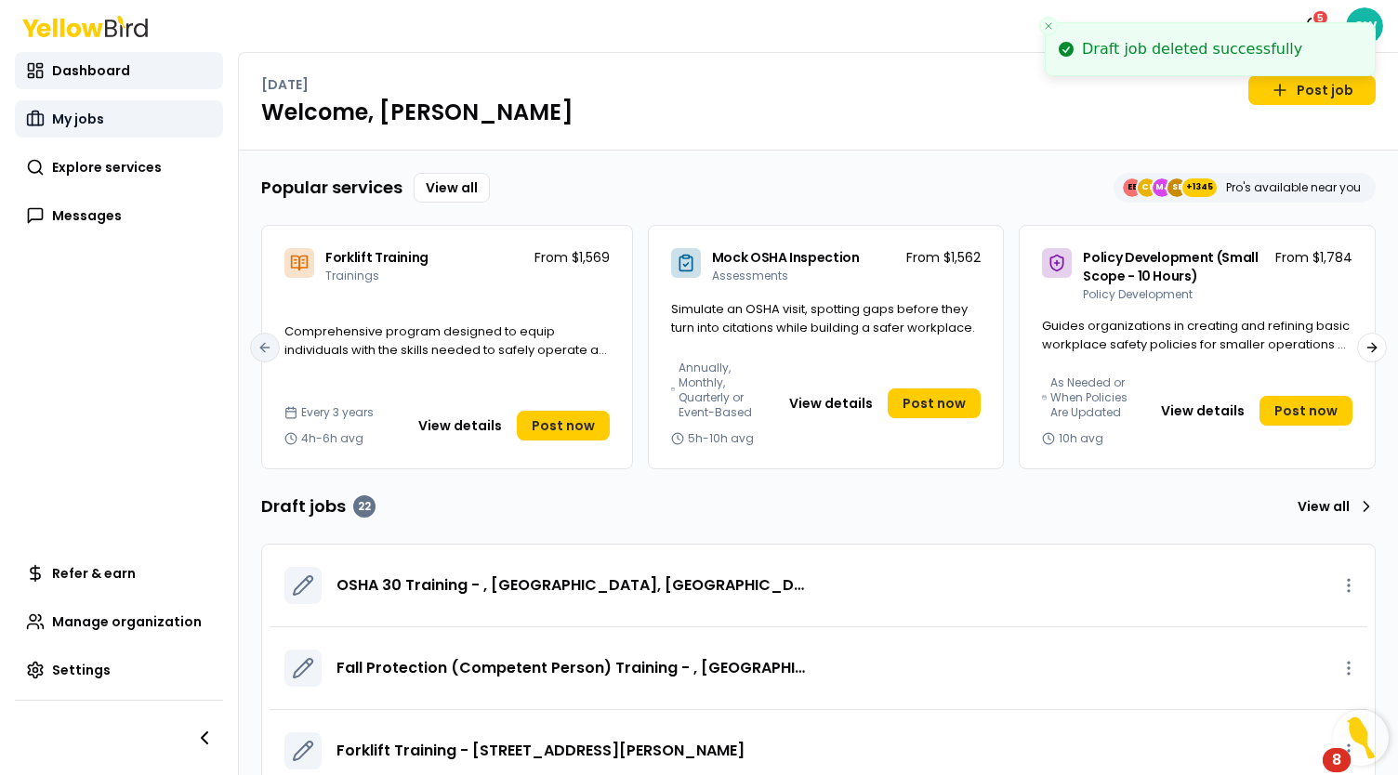
click at [92, 126] on span "My jobs" at bounding box center [78, 119] width 52 height 19
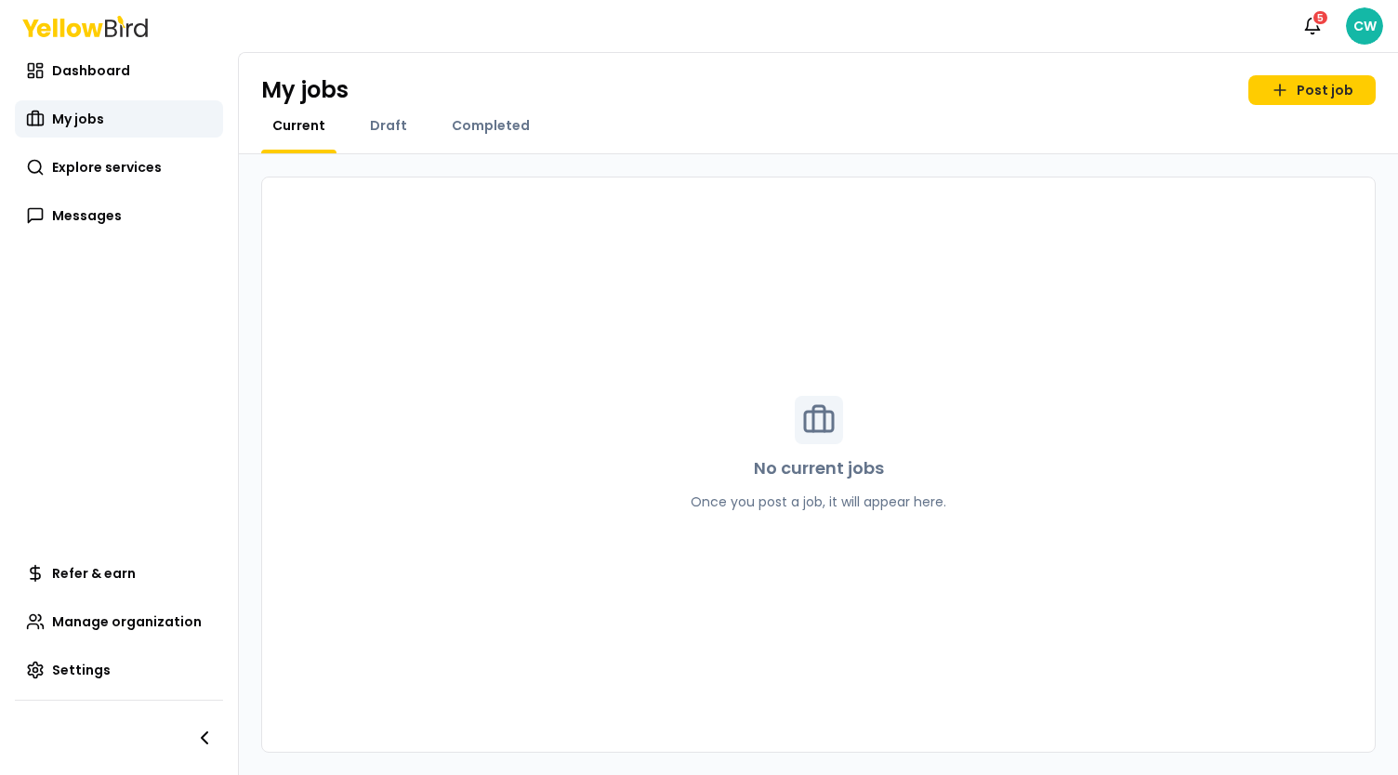
click at [385, 136] on div "Draft" at bounding box center [388, 134] width 59 height 37
click at [390, 140] on div "Draft" at bounding box center [388, 134] width 59 height 37
click at [394, 135] on div "Draft" at bounding box center [388, 134] width 59 height 37
click at [392, 121] on span "Draft" at bounding box center [388, 125] width 37 height 19
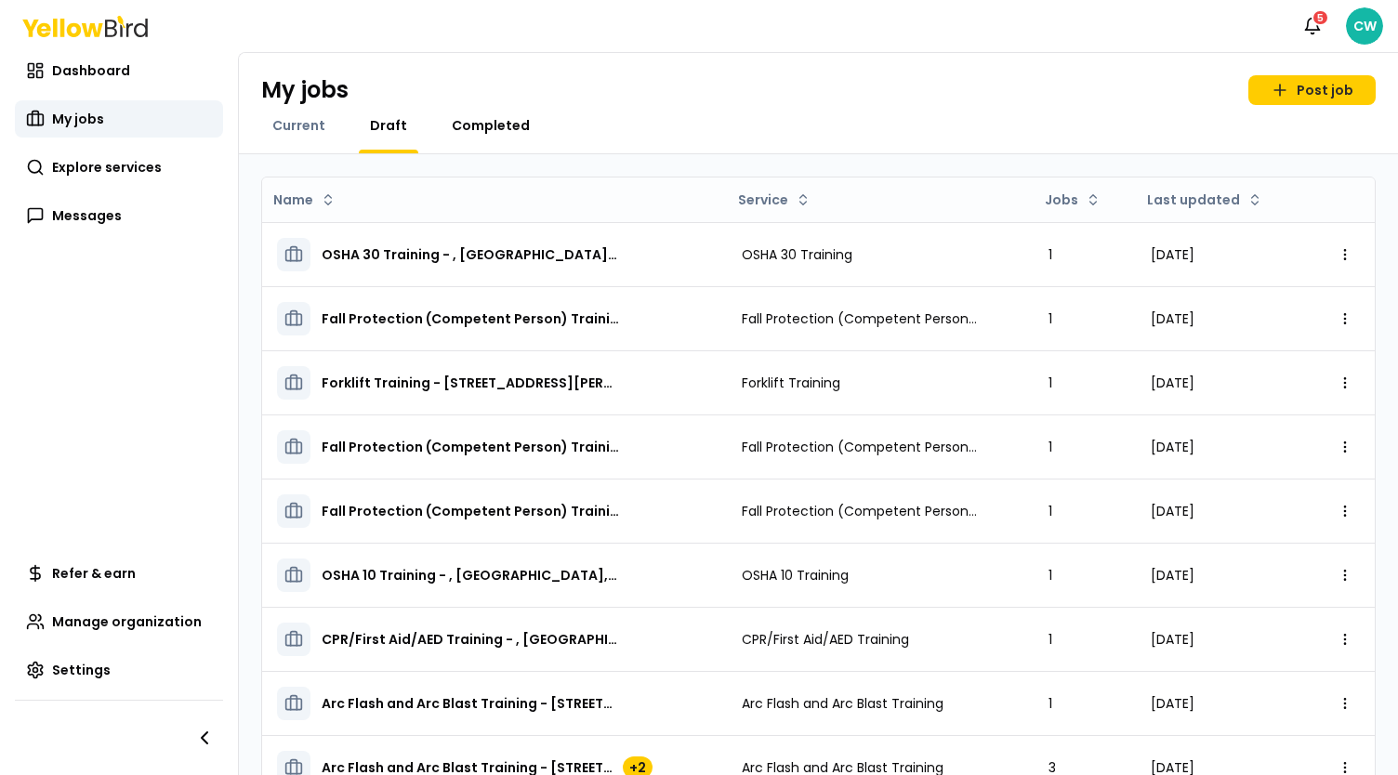
click at [474, 131] on span "Completed" at bounding box center [491, 125] width 78 height 19
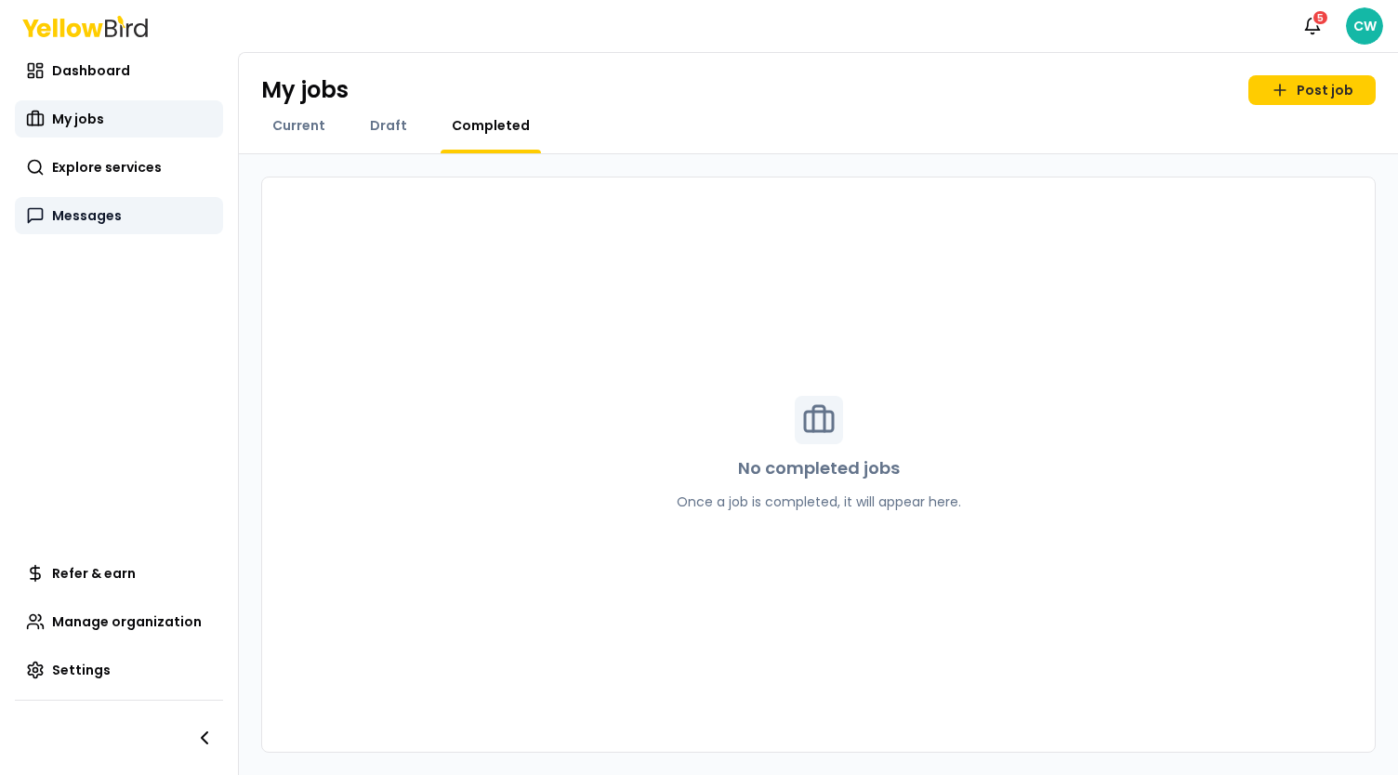
click at [46, 220] on link "Messages" at bounding box center [119, 215] width 208 height 37
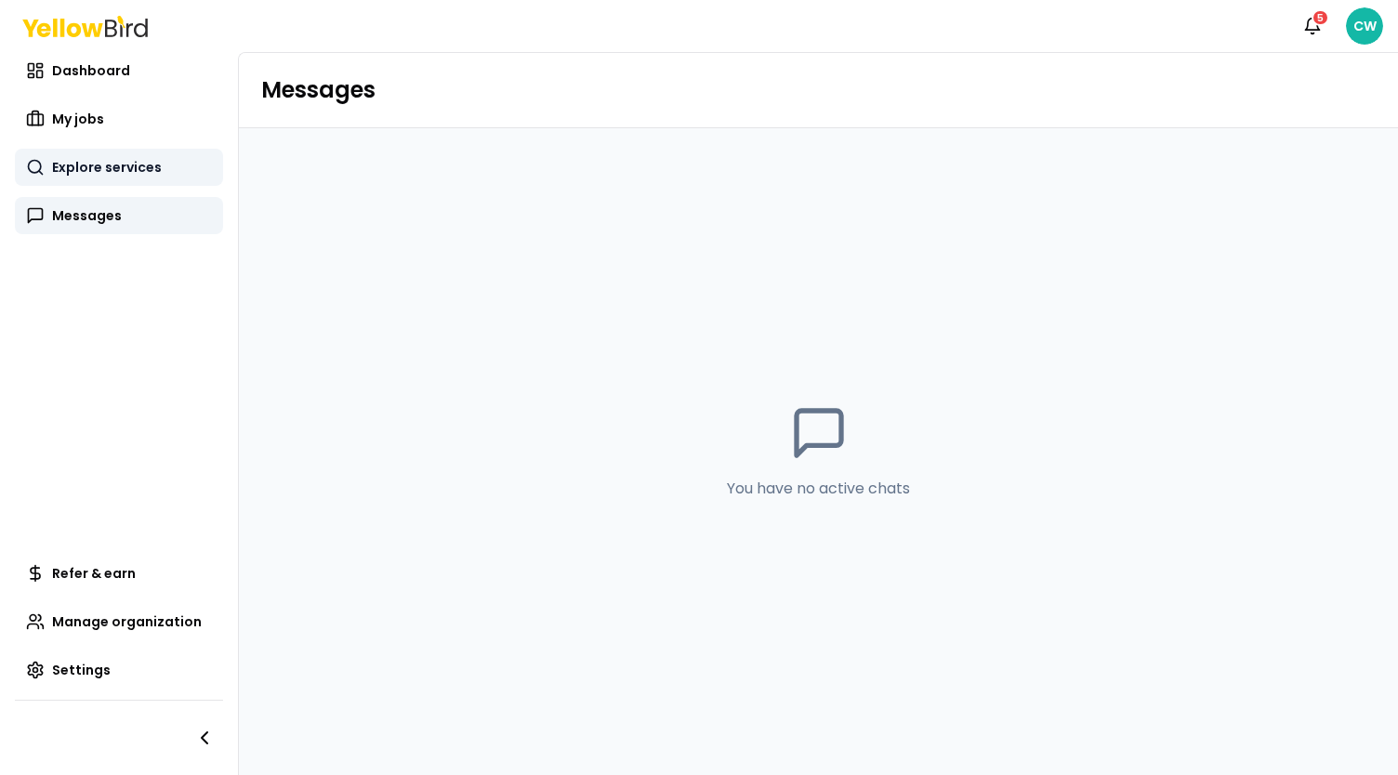
click at [126, 169] on span "Explore services" at bounding box center [107, 167] width 110 height 19
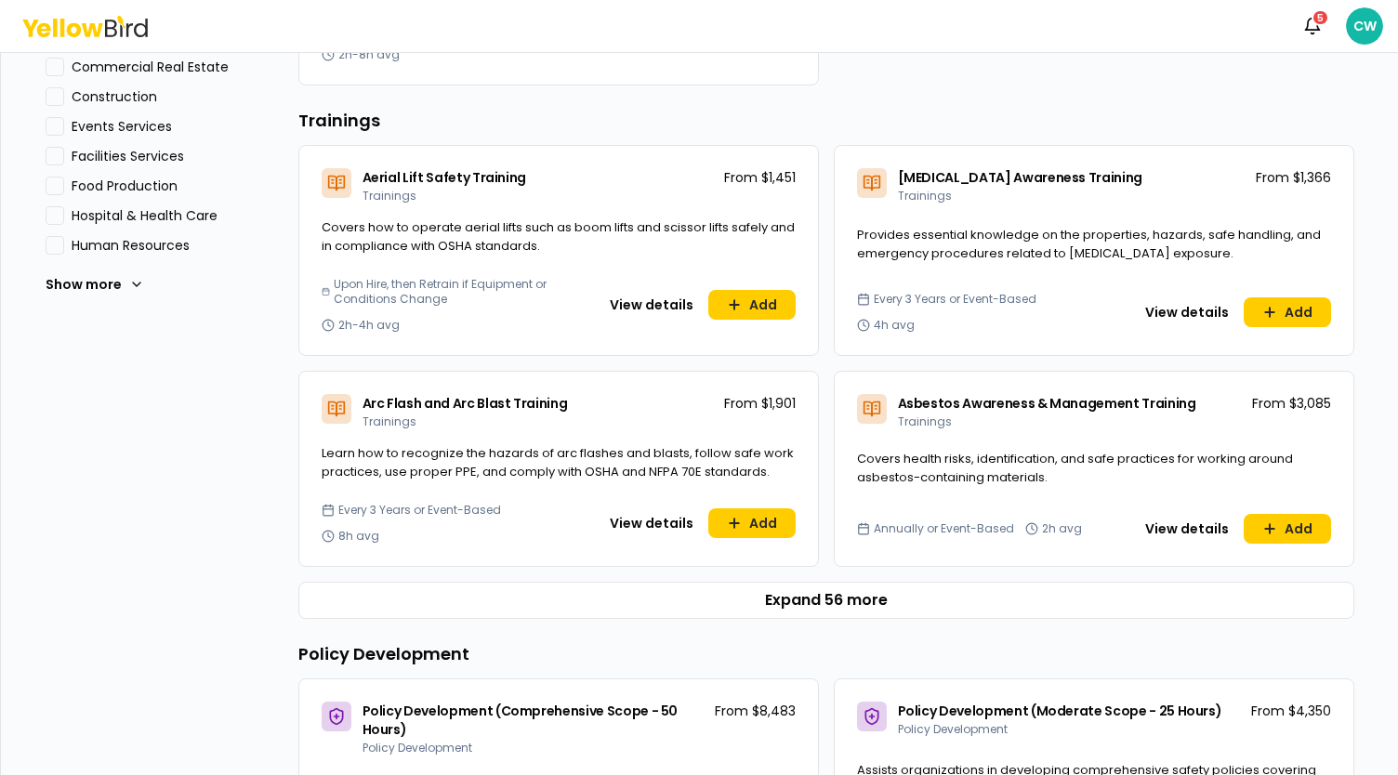
scroll to position [650, 0]
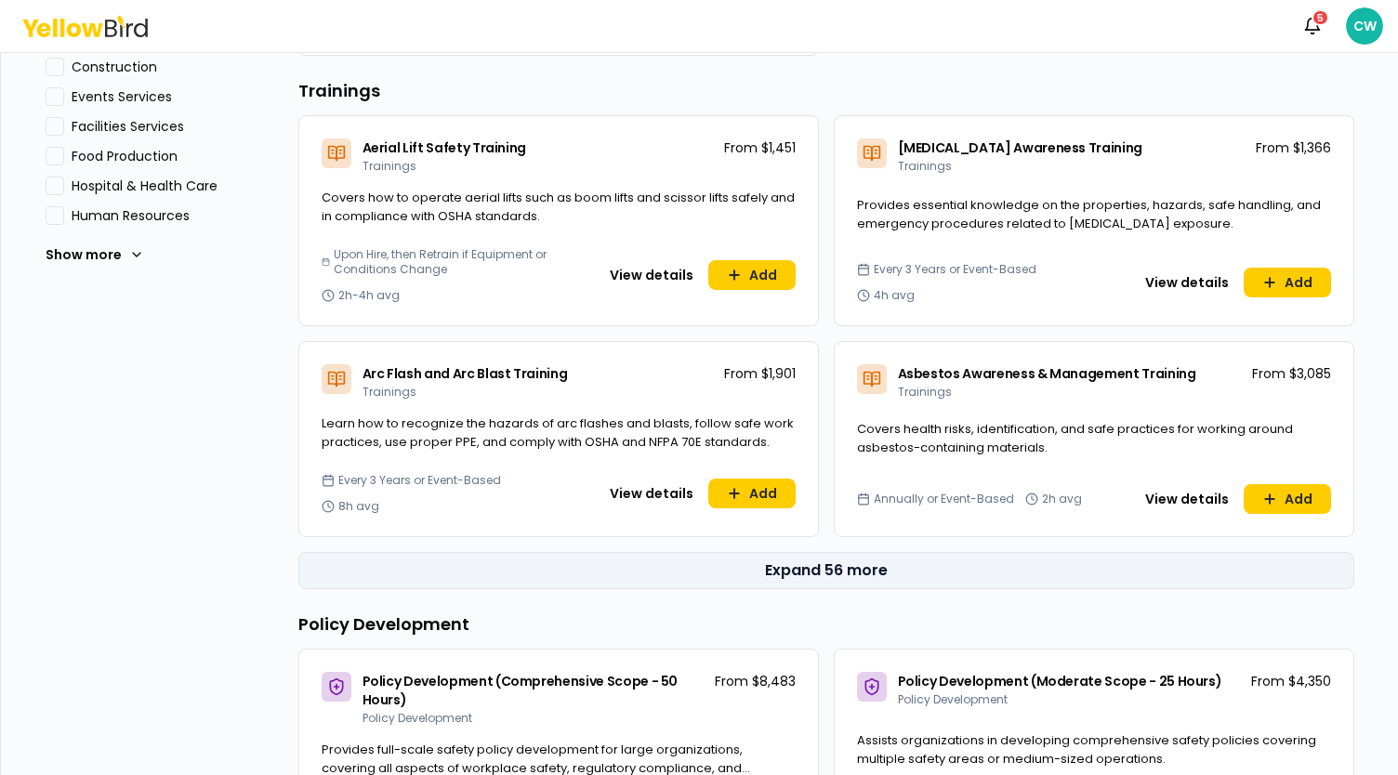
click at [861, 577] on button "Expand 56 more" at bounding box center [826, 570] width 1056 height 37
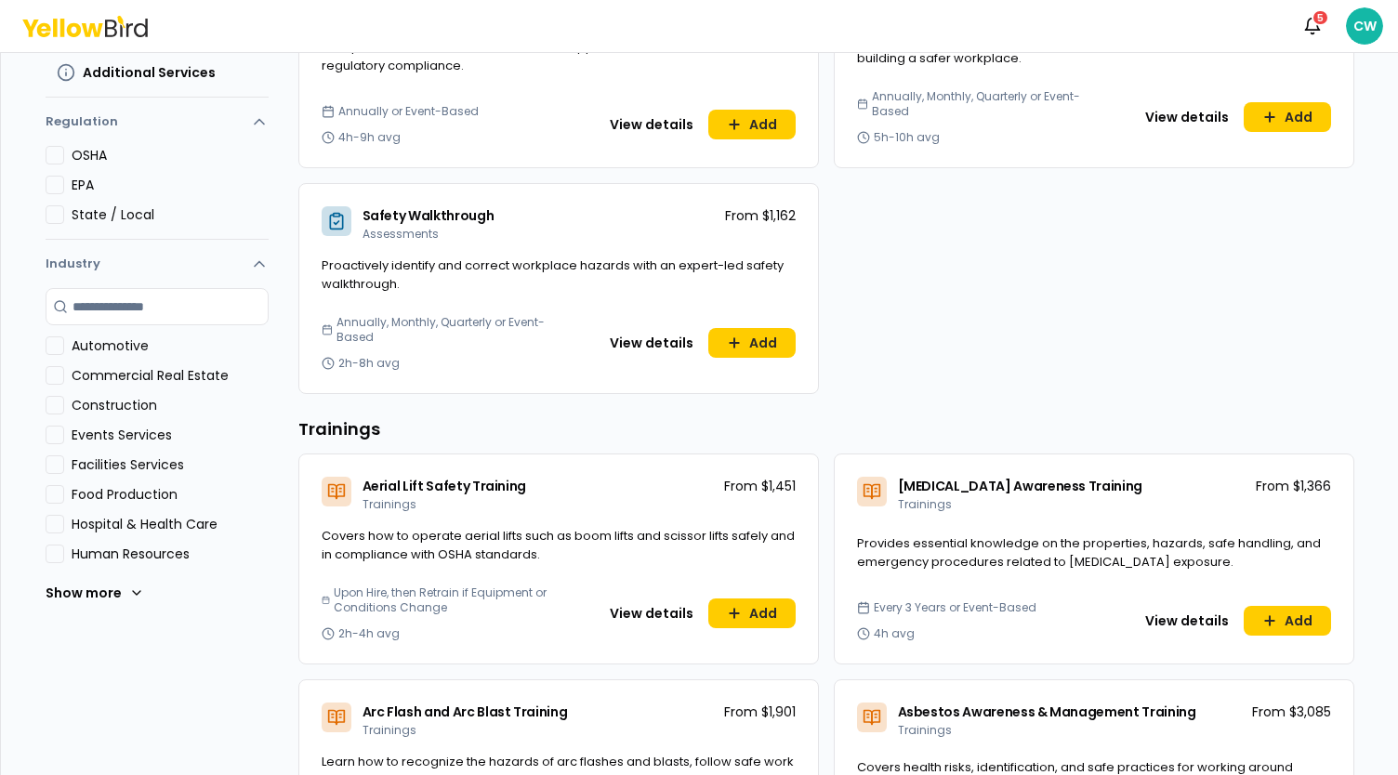
scroll to position [0, 0]
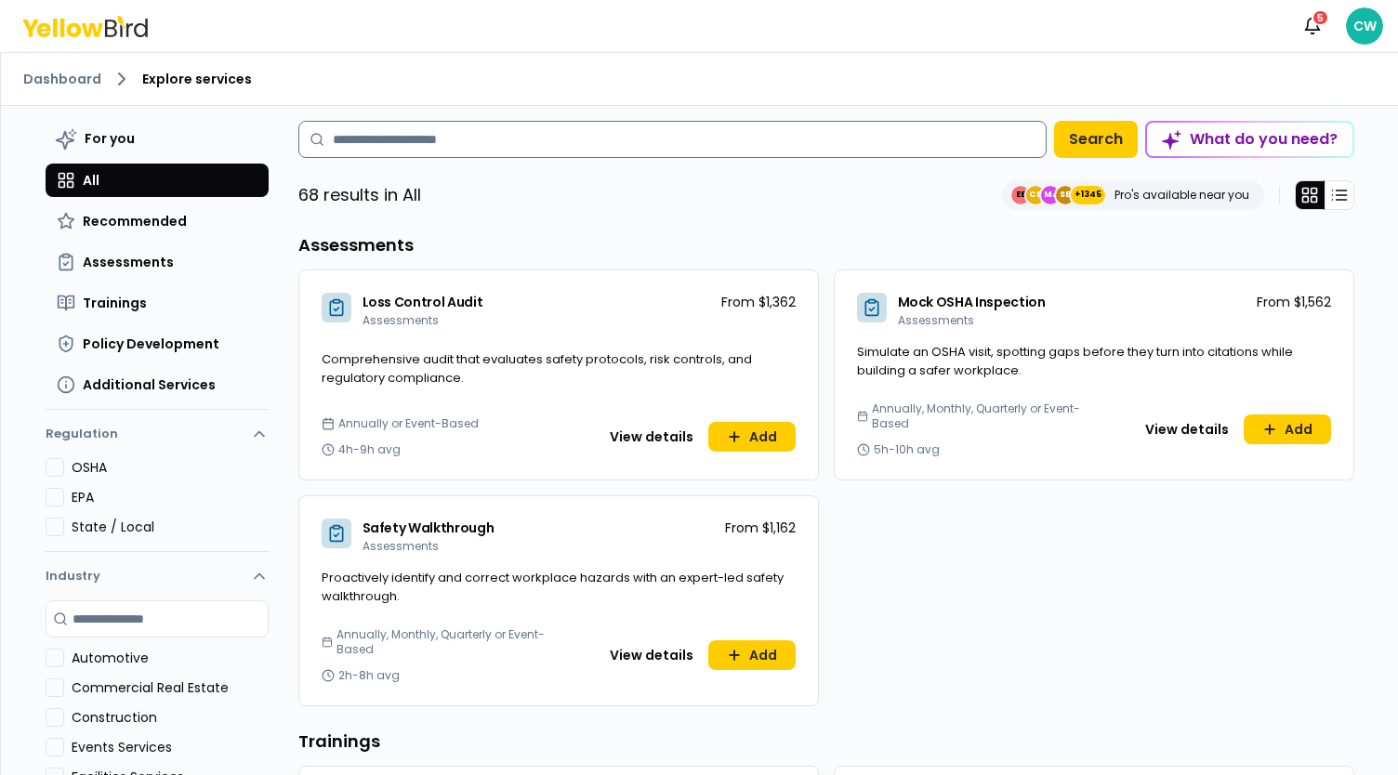
click at [516, 142] on input at bounding box center [672, 139] width 748 height 37
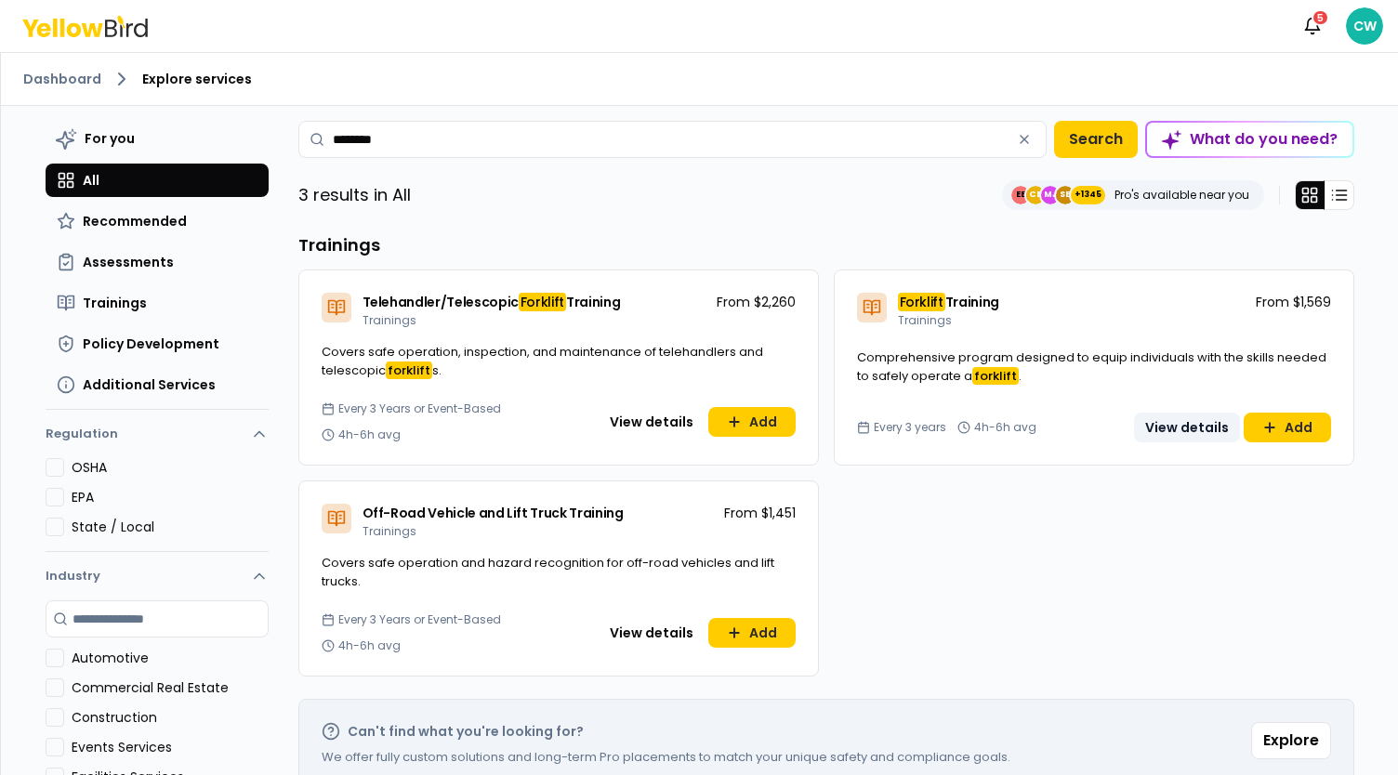
type input "********"
click at [1188, 434] on button "View details" at bounding box center [1187, 428] width 106 height 30
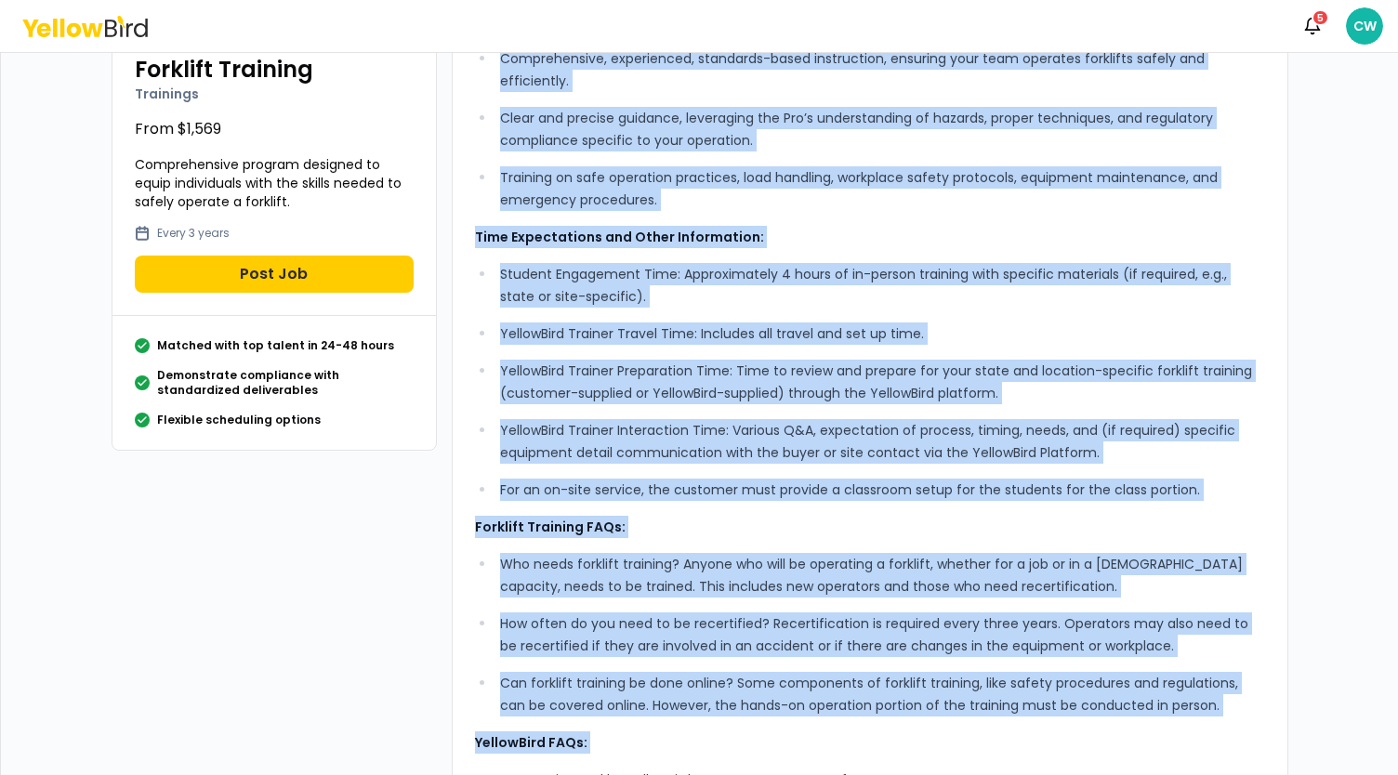
scroll to position [409, 0]
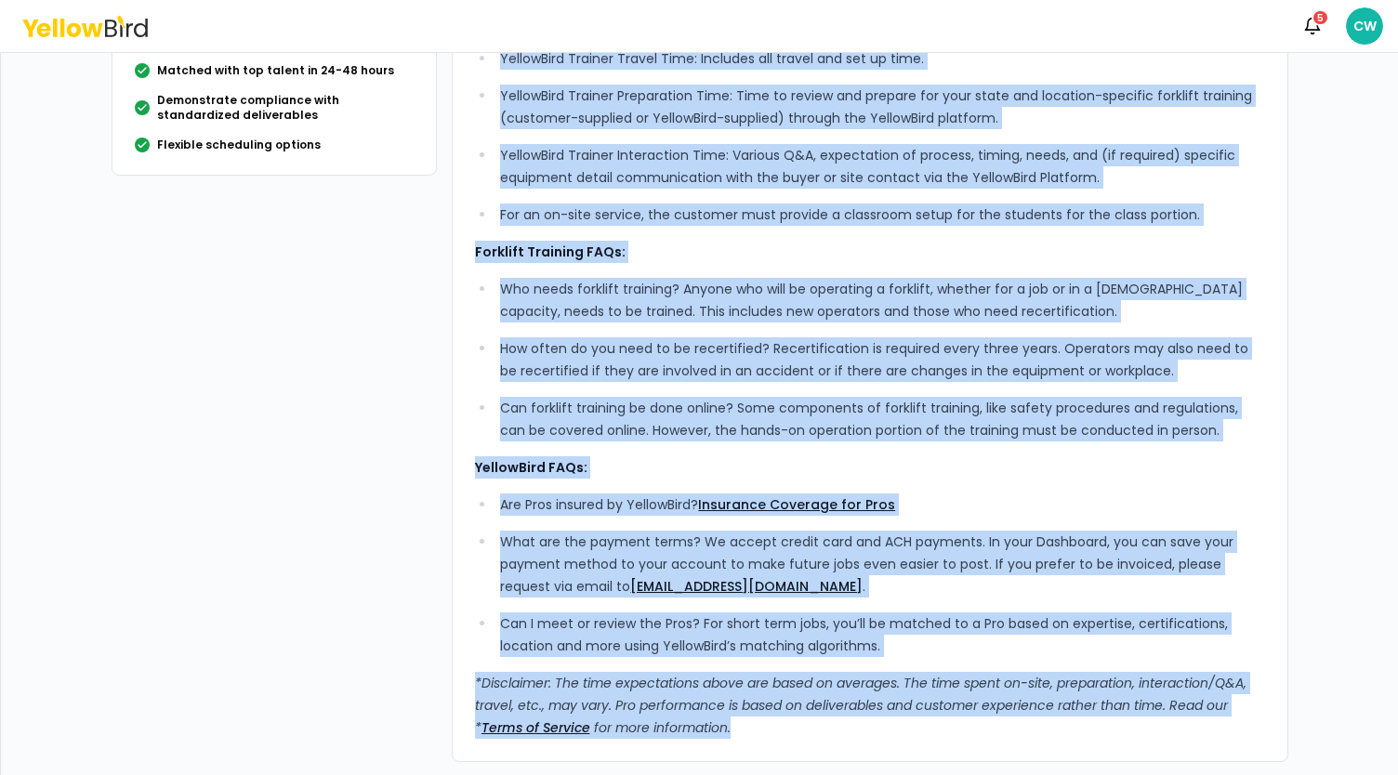
drag, startPoint x: 472, startPoint y: 161, endPoint x: 761, endPoint y: 479, distance: 429.5
click at [886, 751] on div "What’s Included: Comprehensive, experienced, standards-based instruction, ensur…" at bounding box center [870, 237] width 836 height 1050
copy div "Lore’i Dolorsit: Ametconsectet, adipiscinge, seddoeius-tempo incididuntu, labor…"
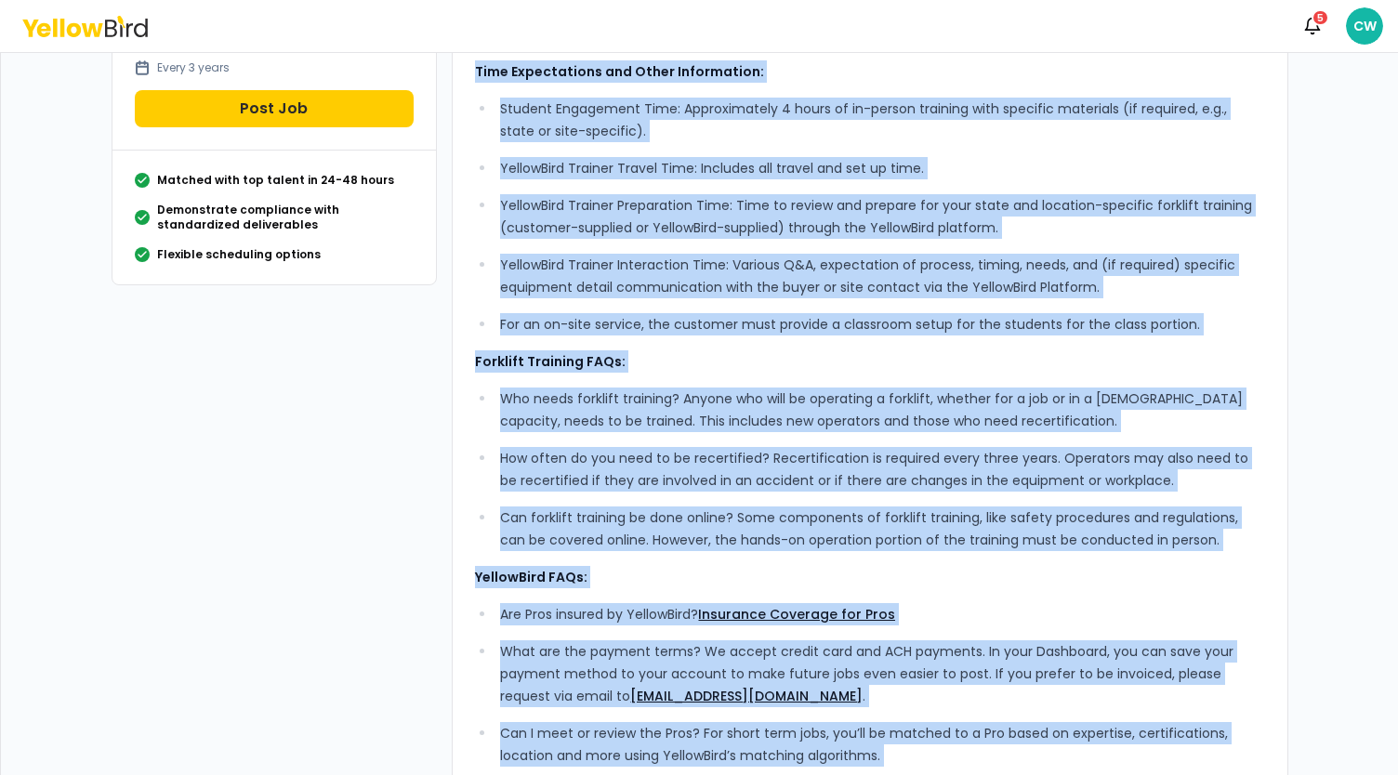
scroll to position [223, 0]
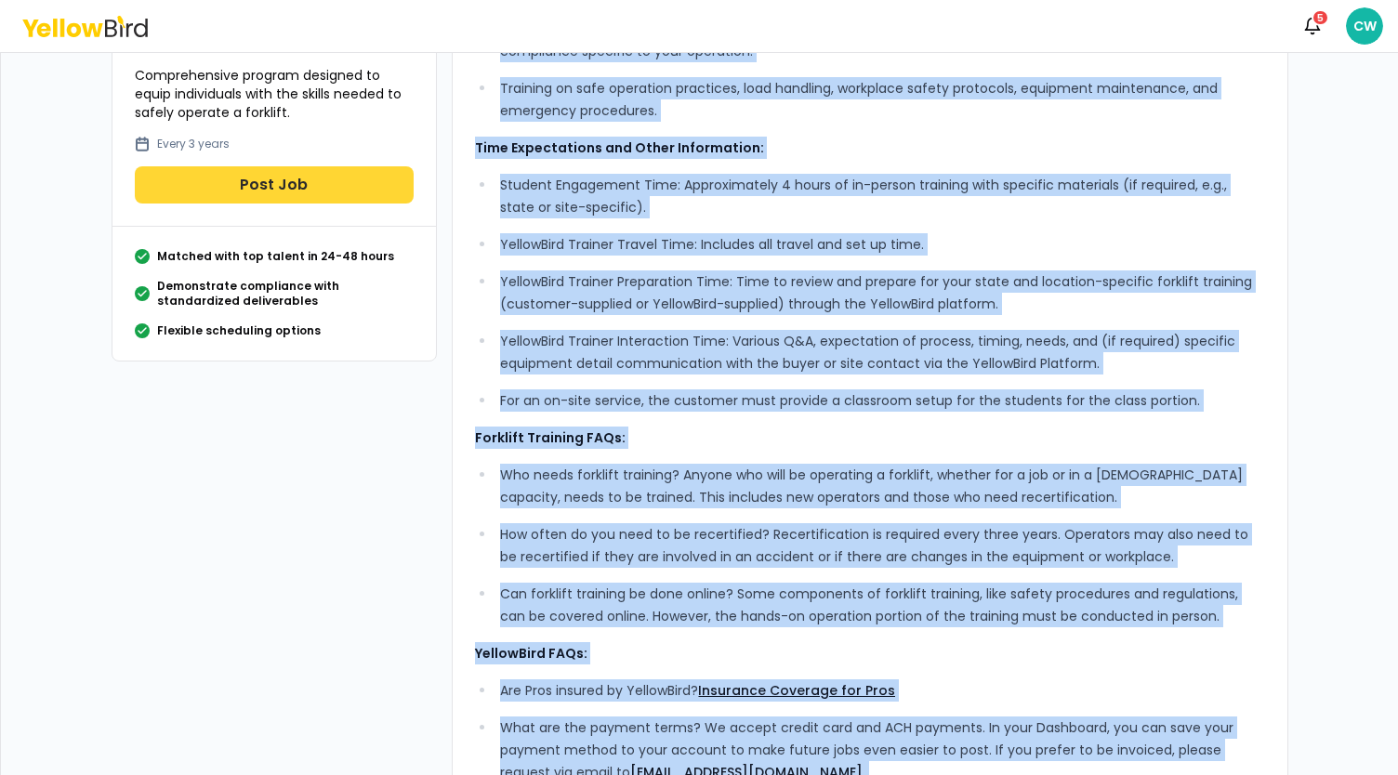
click at [286, 180] on button "Post Job" at bounding box center [274, 184] width 279 height 37
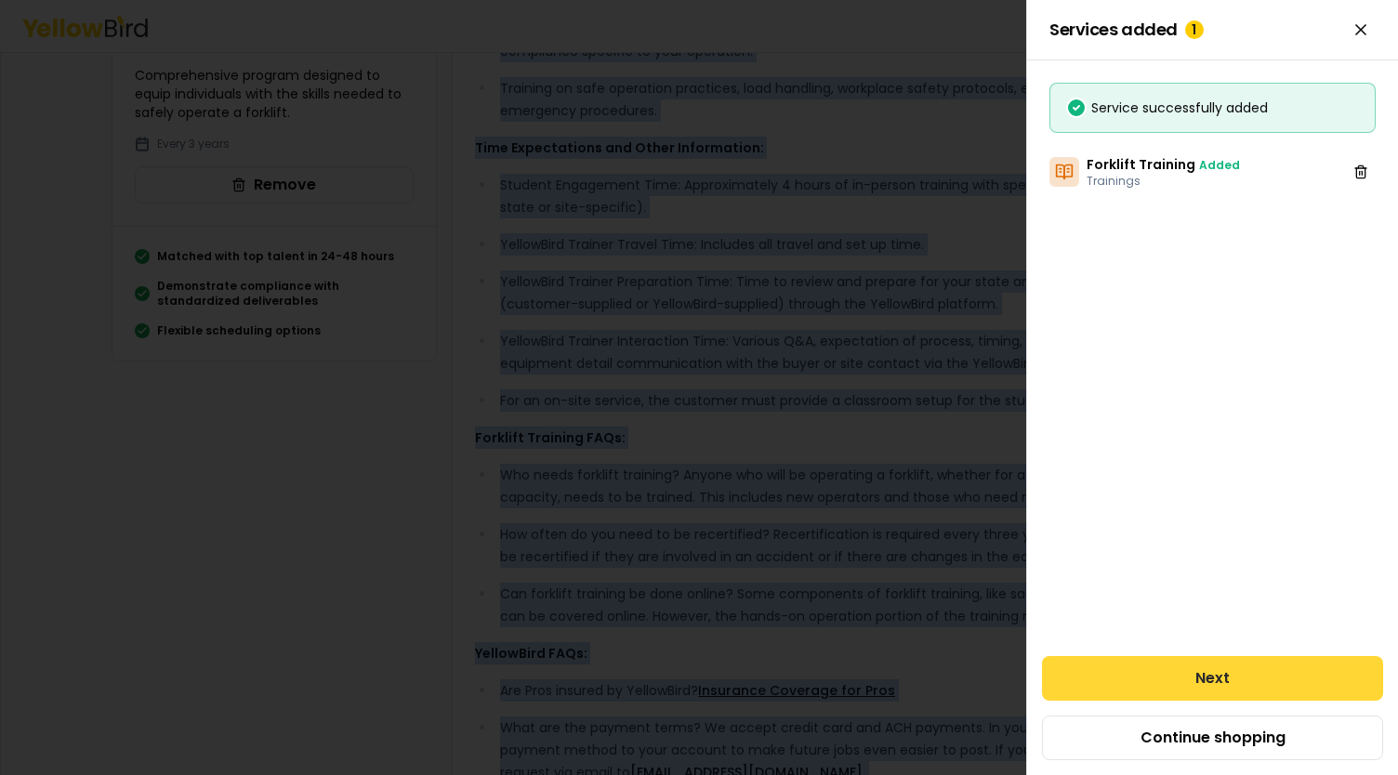
click at [1221, 672] on button "Next" at bounding box center [1212, 678] width 341 height 45
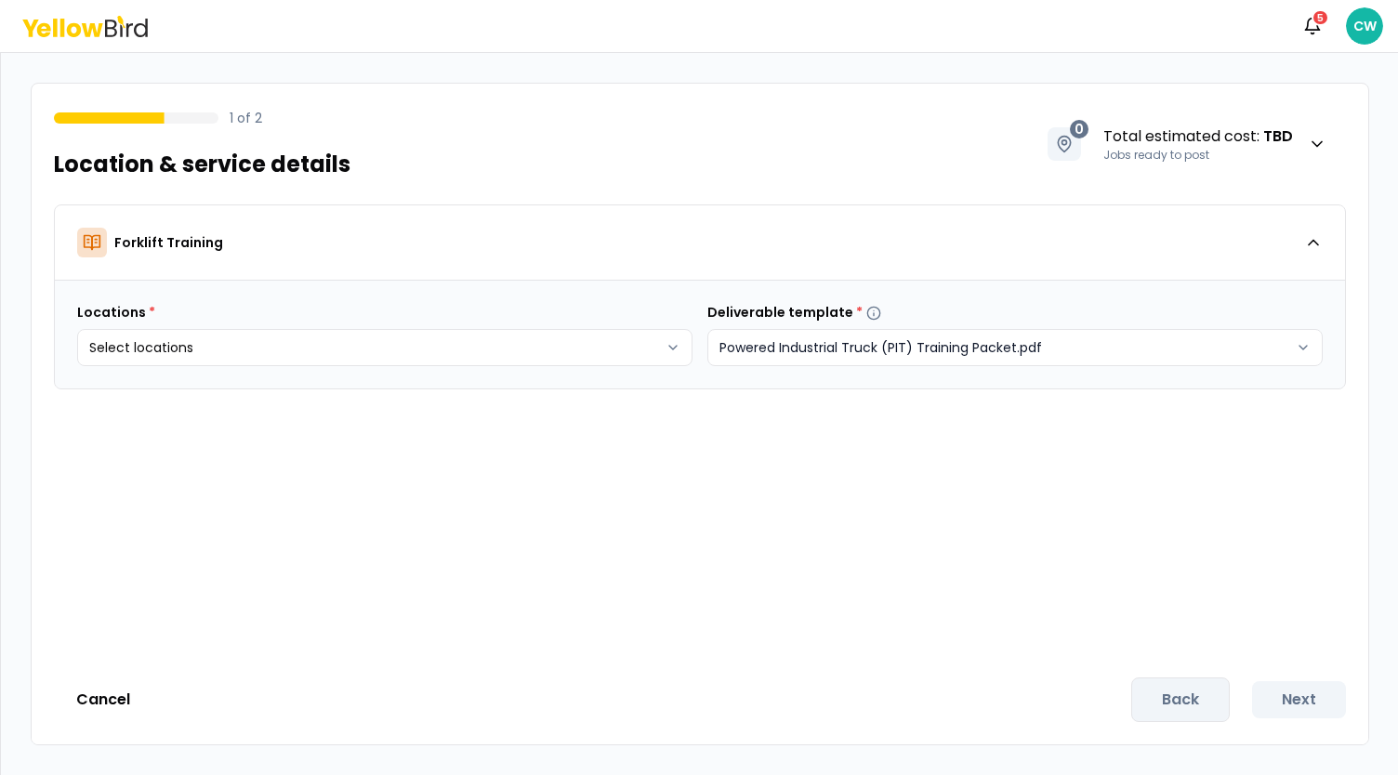
click at [972, 344] on html "Notifications 5 CW 1 of 2 Location & service details 0 Total estimated cost : T…" at bounding box center [699, 387] width 1398 height 775
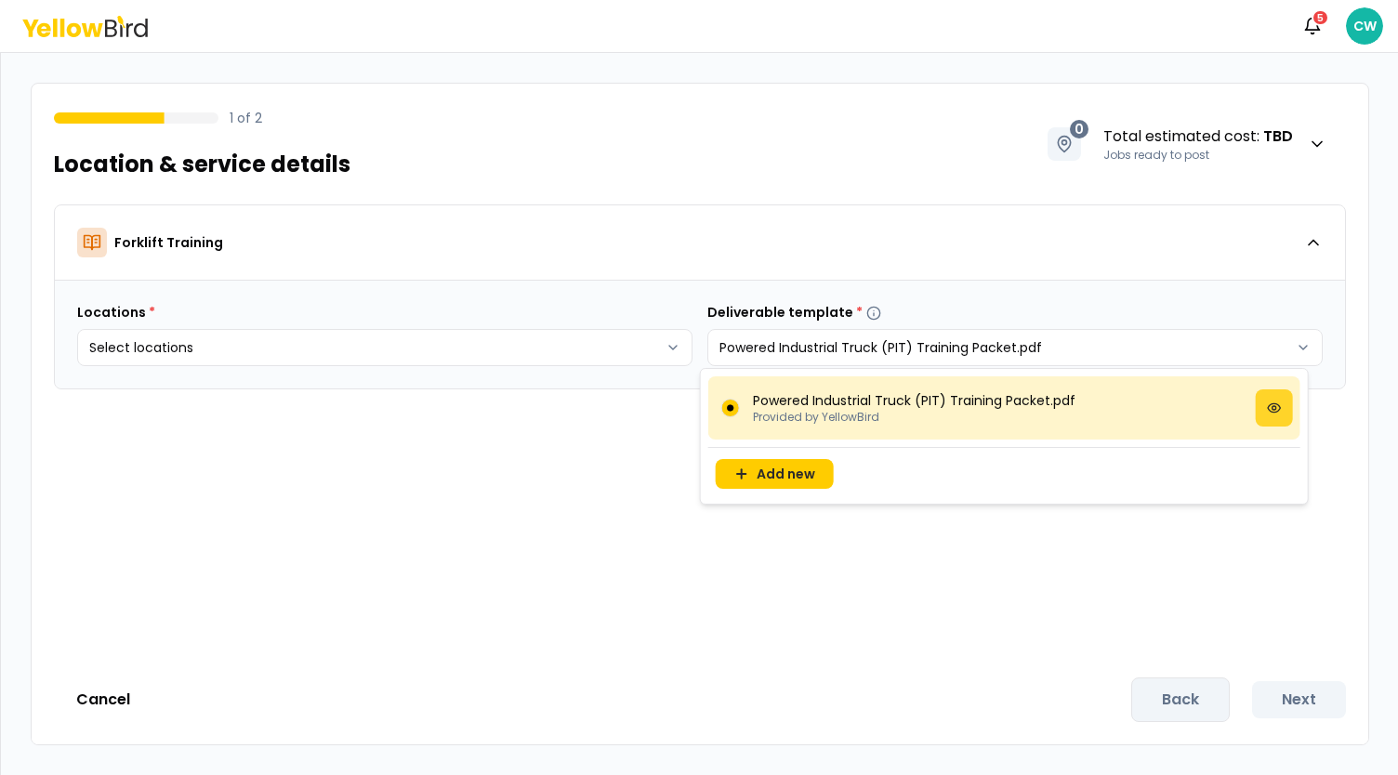
click at [1267, 405] on icon at bounding box center [1274, 407] width 15 height 15
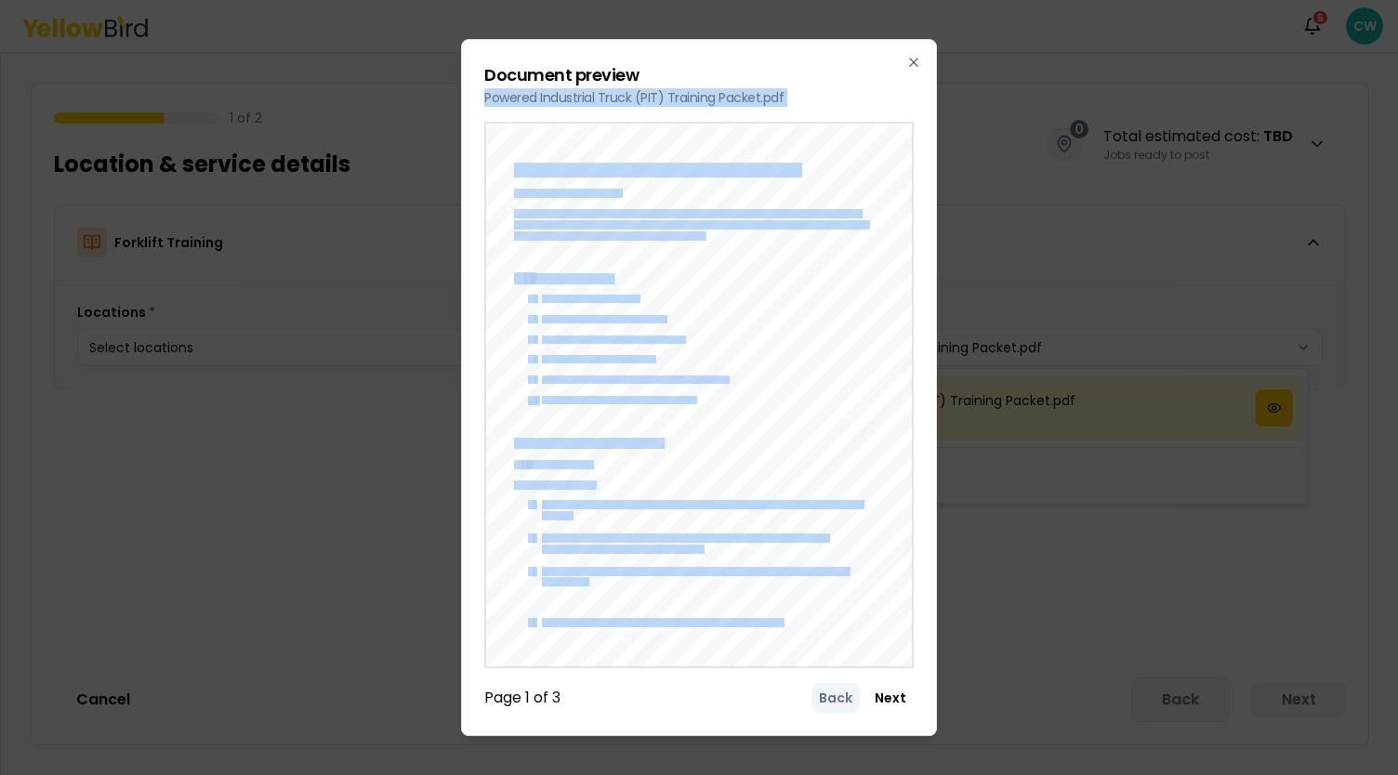
drag, startPoint x: 506, startPoint y: 153, endPoint x: 666, endPoint y: 46, distance: 193.6
click at [666, 46] on div "Document preview Powered Industrial Truck (PIT) Training Packet.pdf Powered Ind…" at bounding box center [699, 387] width 476 height 697
click at [808, 287] on div at bounding box center [692, 395] width 465 height 601
click at [885, 707] on button "Next" at bounding box center [890, 698] width 46 height 30
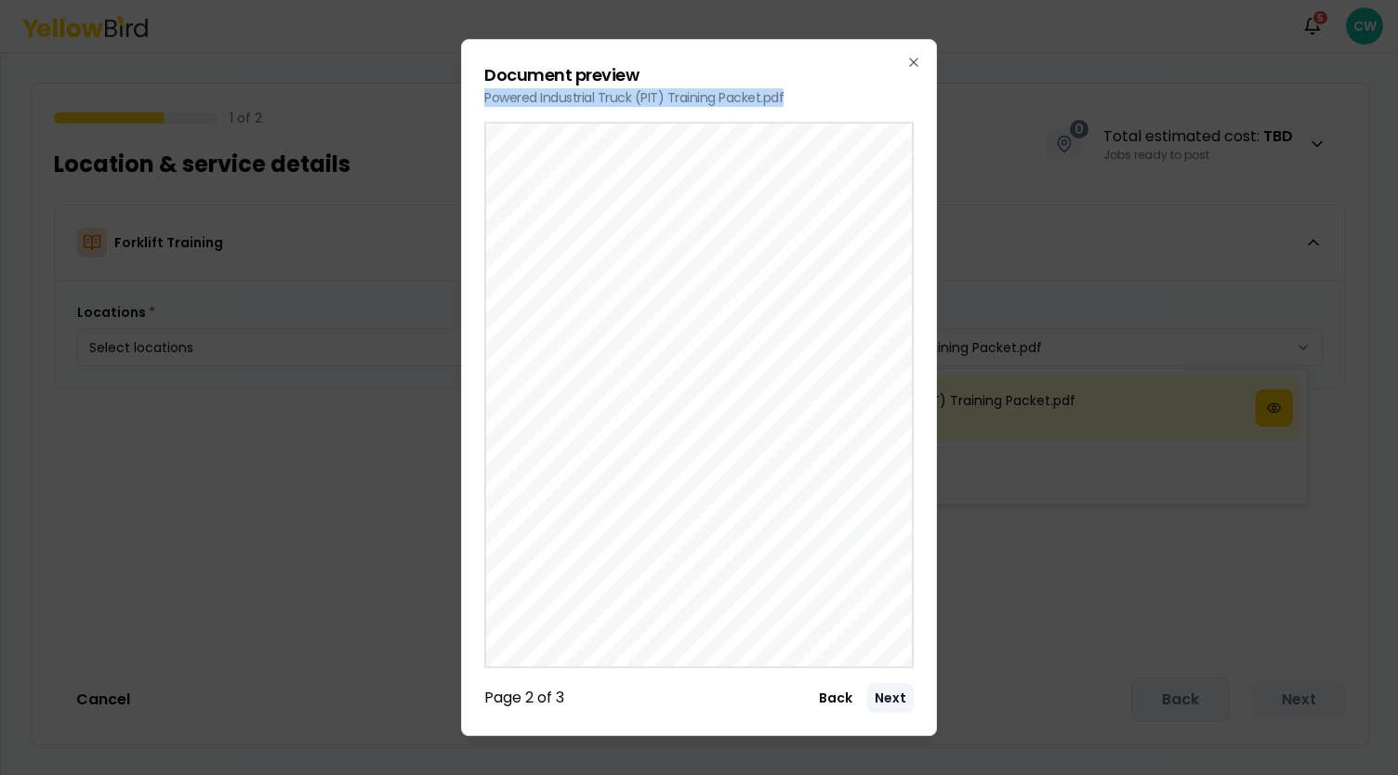
click at [885, 707] on button "Next" at bounding box center [890, 698] width 46 height 30
click at [877, 538] on div "● Observe and score each trainee's performance across all forklift operation be…" at bounding box center [692, 395] width 465 height 601
click at [847, 722] on div "Document preview Powered Industrial Truck (PIT) Training Packet.pdf ● Observe a…" at bounding box center [699, 387] width 476 height 697
click at [842, 713] on button "Back" at bounding box center [835, 698] width 48 height 30
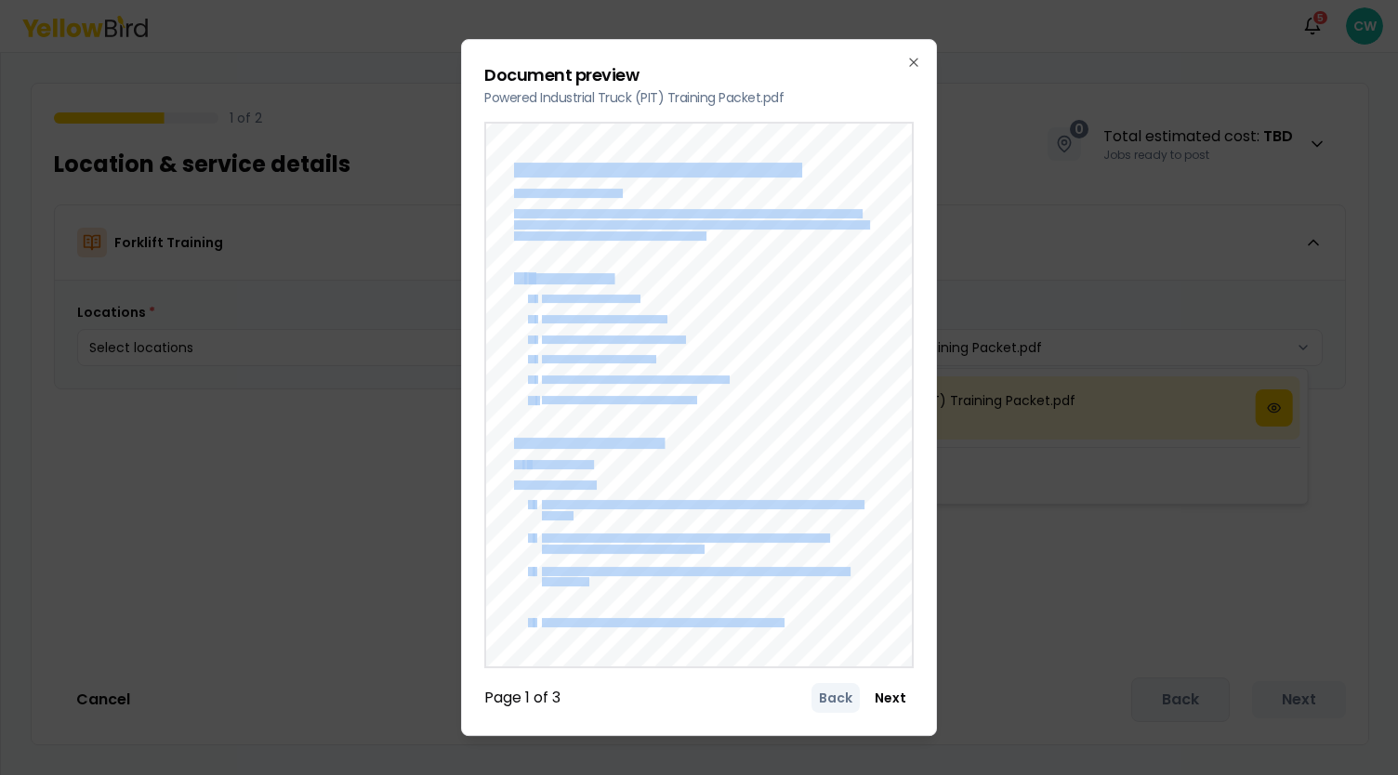
click at [515, 159] on div "Powered Industrial Truck (PIT) Training Packet Instructions for the Trainer Thi…" at bounding box center [692, 395] width 465 height 601
copy div "Loremip Dolorsitam Conse (ADI) Elitsedd Eiusmo Temporincidi utl etd Magnaal Eni…"
click at [840, 350] on div "Powered Industrial Truck (PIT) Training Packet Instructions for the Trainer Thi…" at bounding box center [692, 395] width 465 height 601
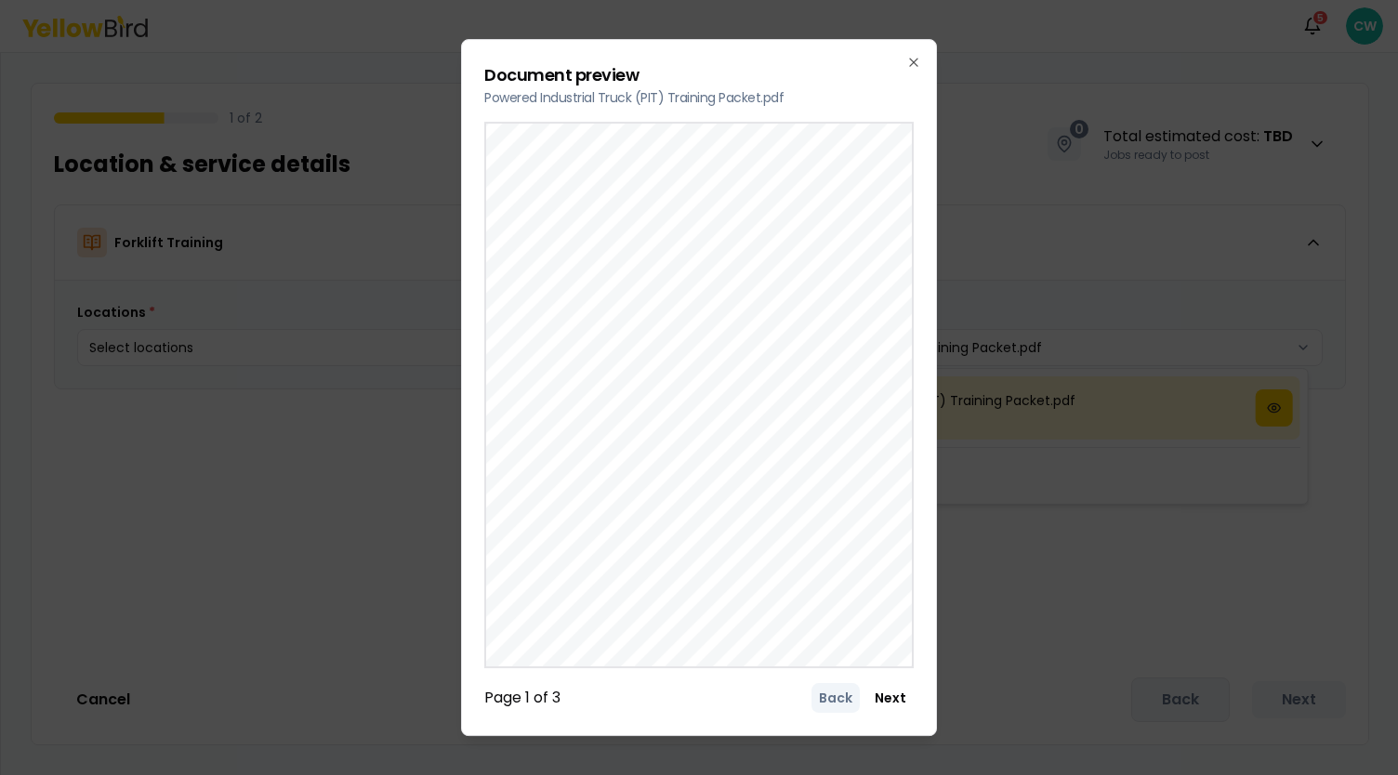
scroll to position [29, 0]
click at [890, 700] on button "Next" at bounding box center [890, 698] width 46 height 30
drag, startPoint x: 790, startPoint y: 90, endPoint x: 477, endPoint y: 85, distance: 313.2
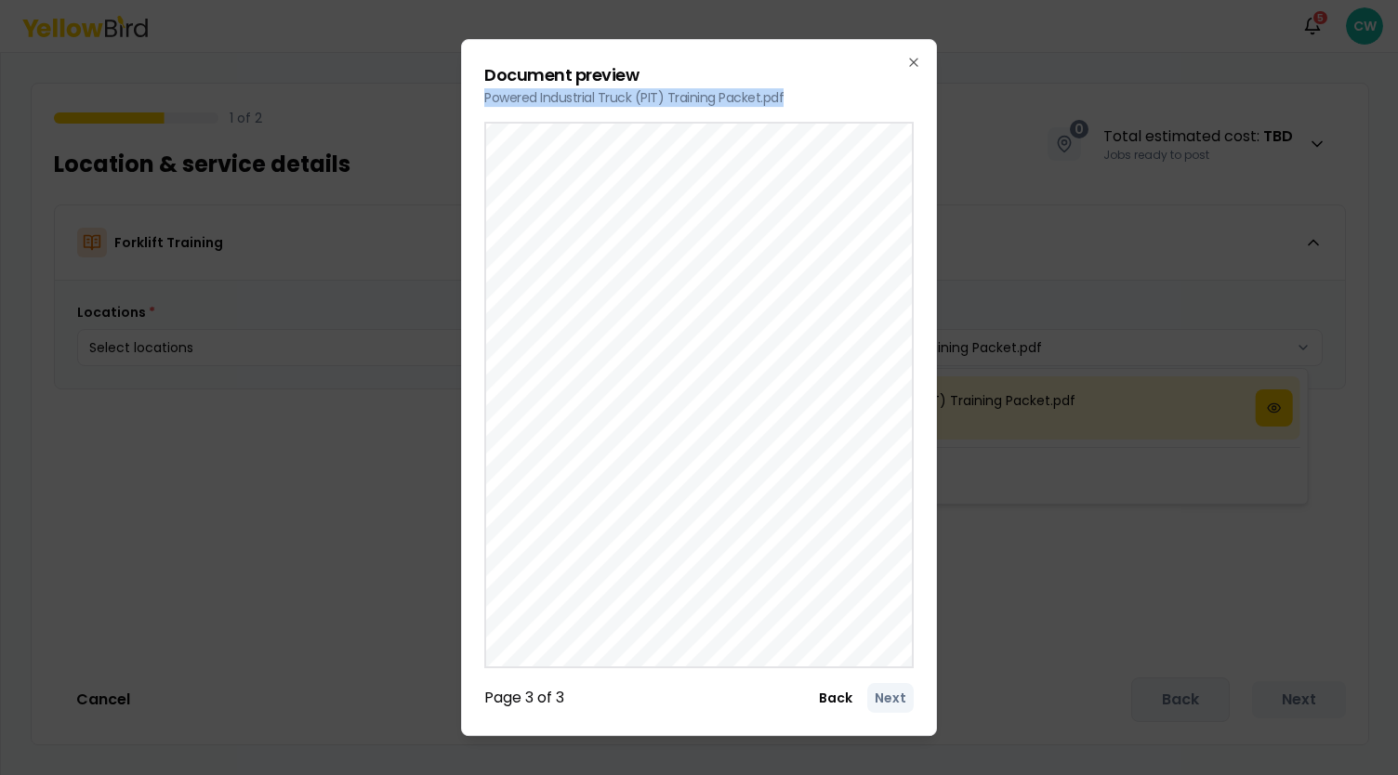
click at [477, 85] on div "Document preview Powered Industrial Truck (PIT) Training Packet.pdf ● Observe a…" at bounding box center [699, 387] width 476 height 697
copy p "Powered Industrial Truck (PIT) Training Packet.pdf"
click at [922, 53] on div "Document preview Powered Industrial Truck (PIT) Training Packet.pdf ● Observe a…" at bounding box center [699, 387] width 476 height 697
click at [833, 703] on button "Back" at bounding box center [835, 698] width 48 height 30
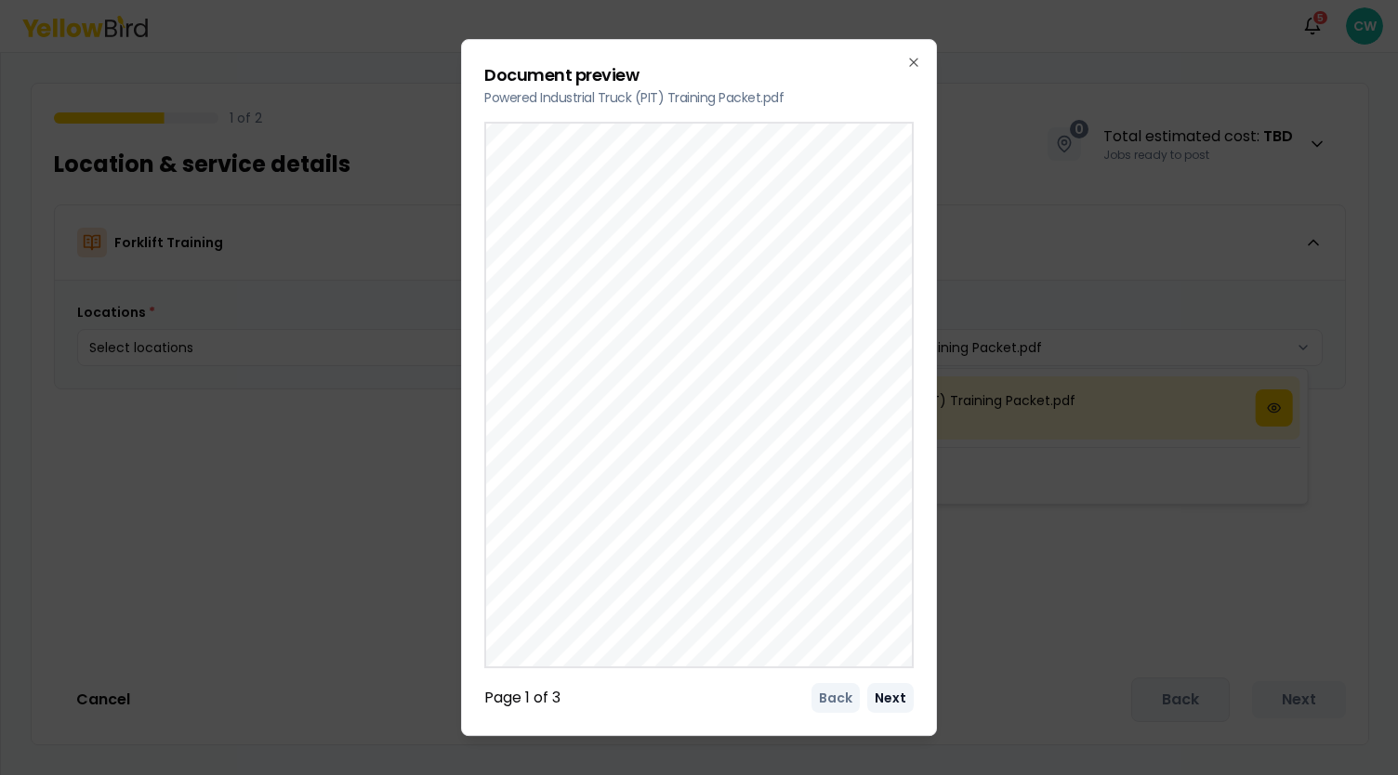
click at [893, 709] on button "Next" at bounding box center [890, 698] width 46 height 30
drag, startPoint x: 788, startPoint y: 87, endPoint x: 484, endPoint y: 92, distance: 303.9
click at [483, 92] on div "Document preview Powered Industrial Truck (PIT) Training Packet.pdf ● Observe a…" at bounding box center [699, 387] width 476 height 697
copy p "Powered Industrial Truck (PIT) Training Packet.pdf"
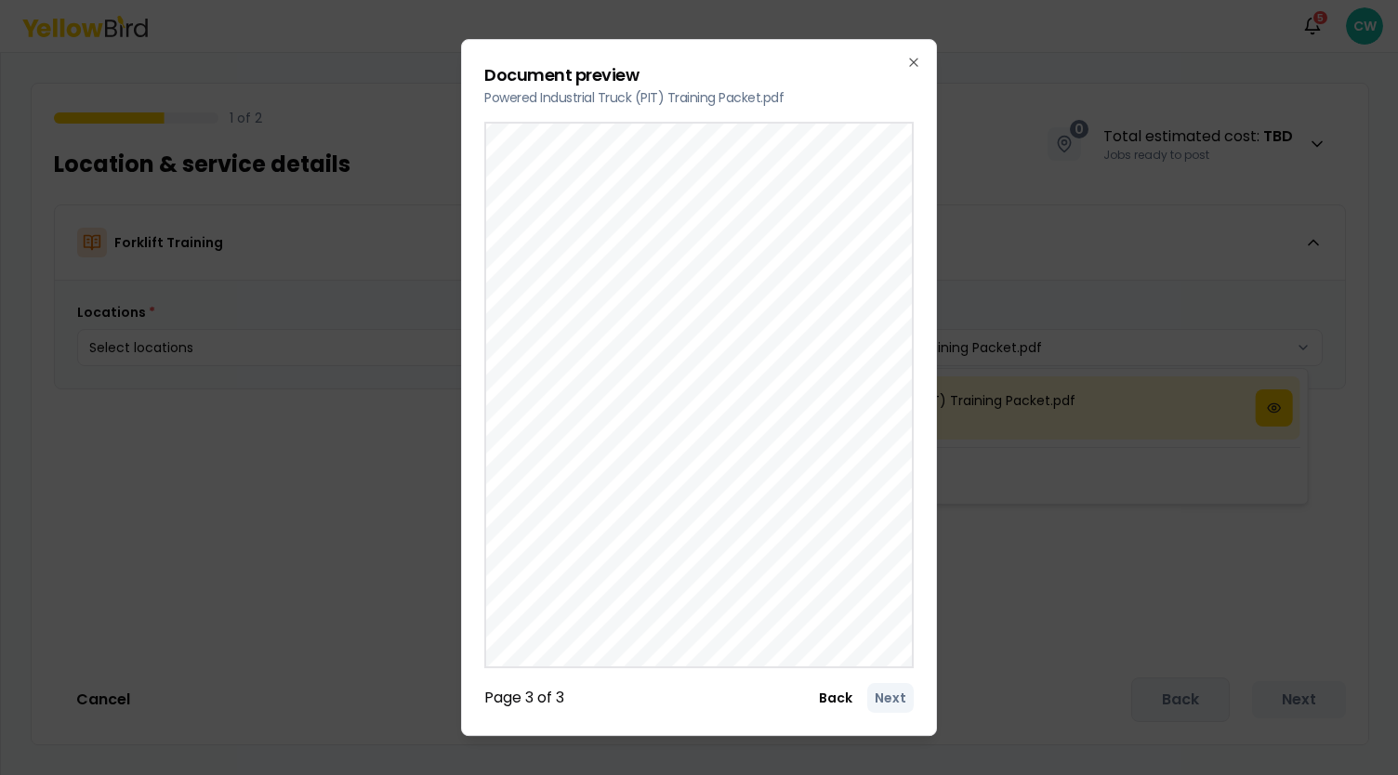
click at [480, 252] on div "Document preview Powered Industrial Truck (PIT) Training Packet.pdf ● Observe a…" at bounding box center [699, 387] width 476 height 697
click at [830, 707] on button "Back" at bounding box center [835, 698] width 48 height 30
click at [845, 713] on button "Back" at bounding box center [835, 698] width 48 height 30
click at [885, 702] on button "Next" at bounding box center [890, 698] width 46 height 30
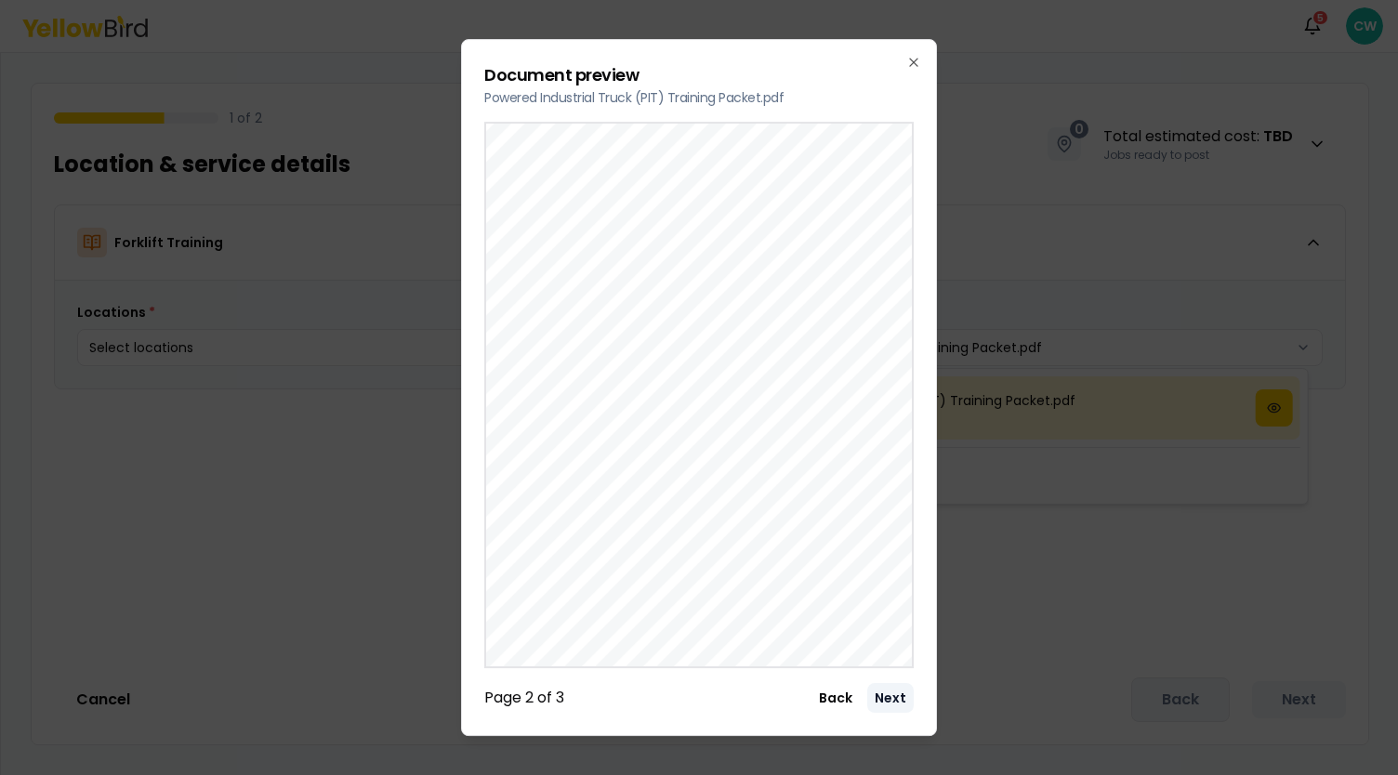
click at [894, 710] on button "Next" at bounding box center [890, 698] width 46 height 30
click at [911, 56] on icon "button" at bounding box center [913, 62] width 15 height 15
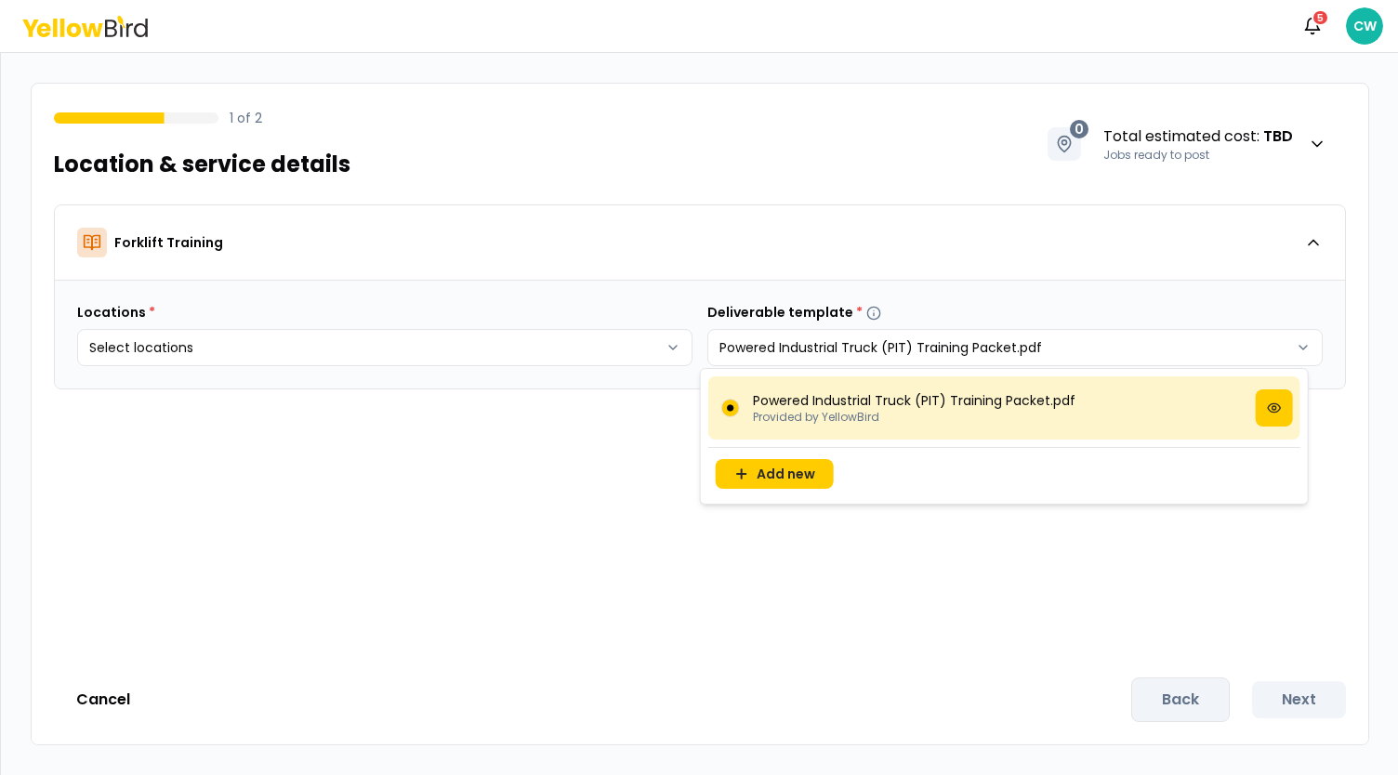
click at [1056, 562] on html "Notifications 5 CW 1 of 2 Location & service details 0 Total estimated cost : T…" at bounding box center [699, 387] width 1398 height 775
